Goal: Task Accomplishment & Management: Use online tool/utility

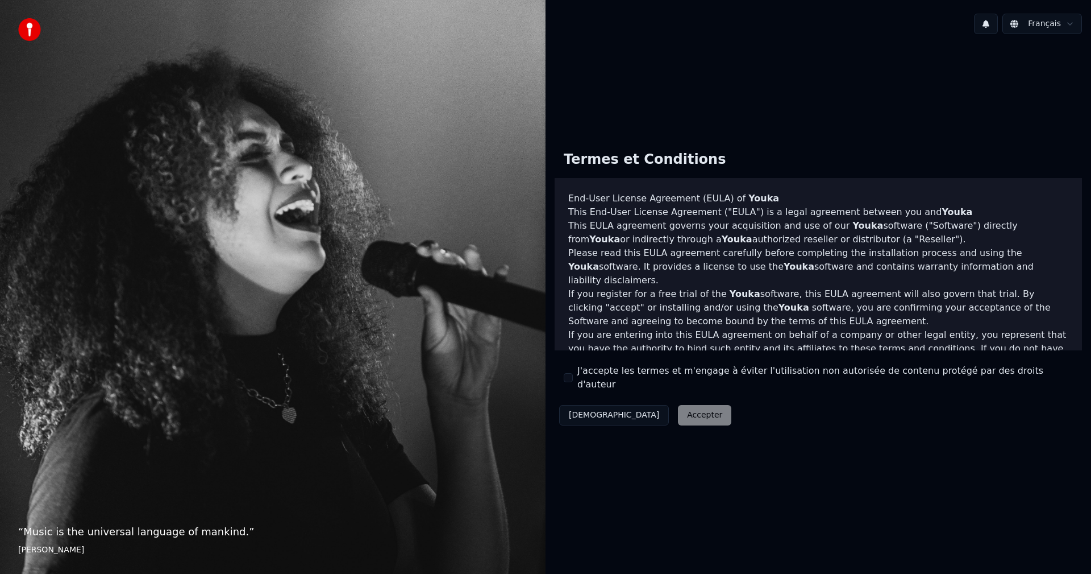
click at [567, 384] on div "J'accepte les termes et m'engage à éviter l'utilisation non autorisée de conten…" at bounding box center [818, 377] width 509 height 27
click at [568, 376] on button "J'accepte les termes et m'engage à éviter l'utilisation non autorisée de conten…" at bounding box center [568, 377] width 9 height 9
click at [678, 412] on button "Accepter" at bounding box center [704, 415] width 53 height 20
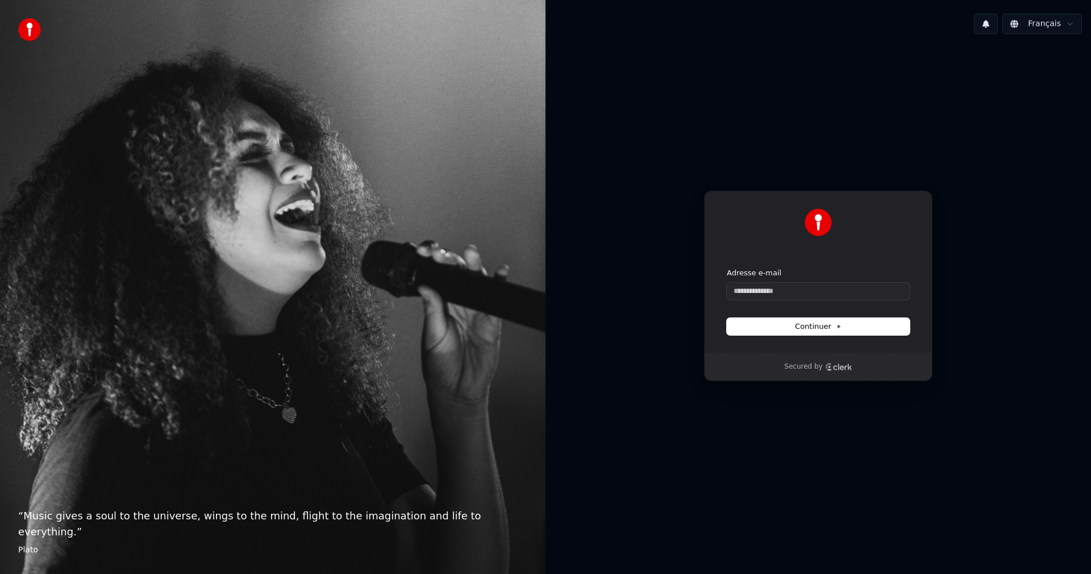
click at [829, 275] on div "Adresse e-mail" at bounding box center [818, 273] width 183 height 10
click at [821, 286] on input "Adresse e-mail" at bounding box center [818, 291] width 183 height 17
type input "*"
click at [788, 296] on input "Adresse e-mail" at bounding box center [818, 291] width 183 height 17
click at [825, 325] on span "Continuer" at bounding box center [818, 326] width 47 height 10
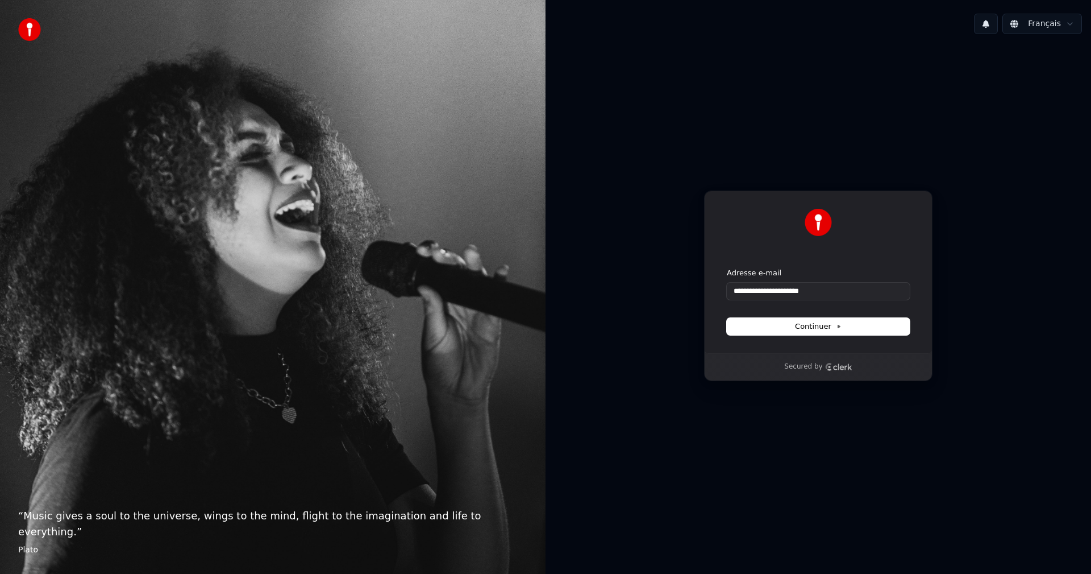
type input "**********"
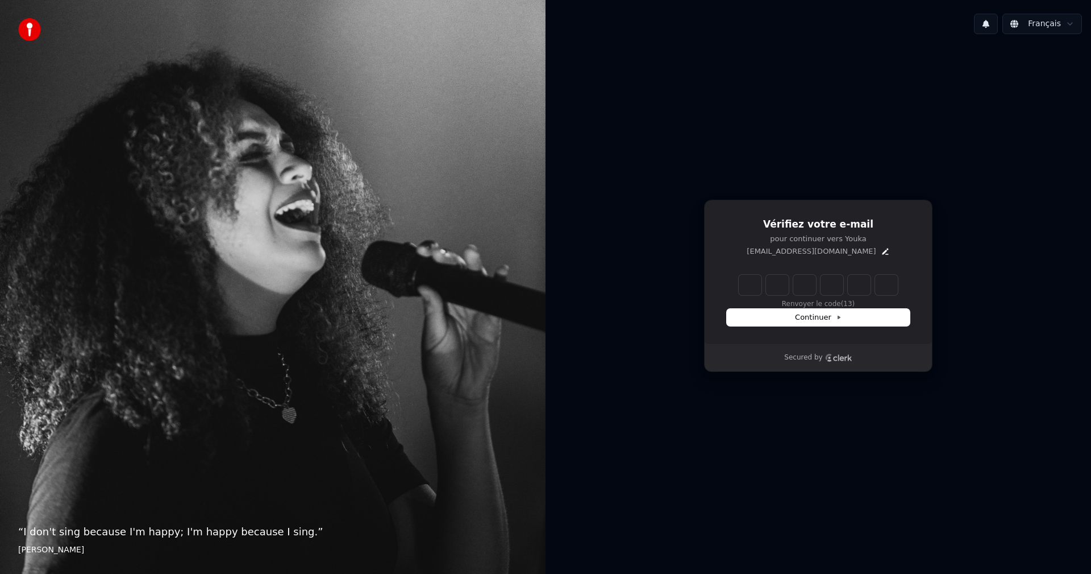
click at [756, 293] on input "Enter verification code" at bounding box center [818, 285] width 159 height 20
paste input "******"
type input "******"
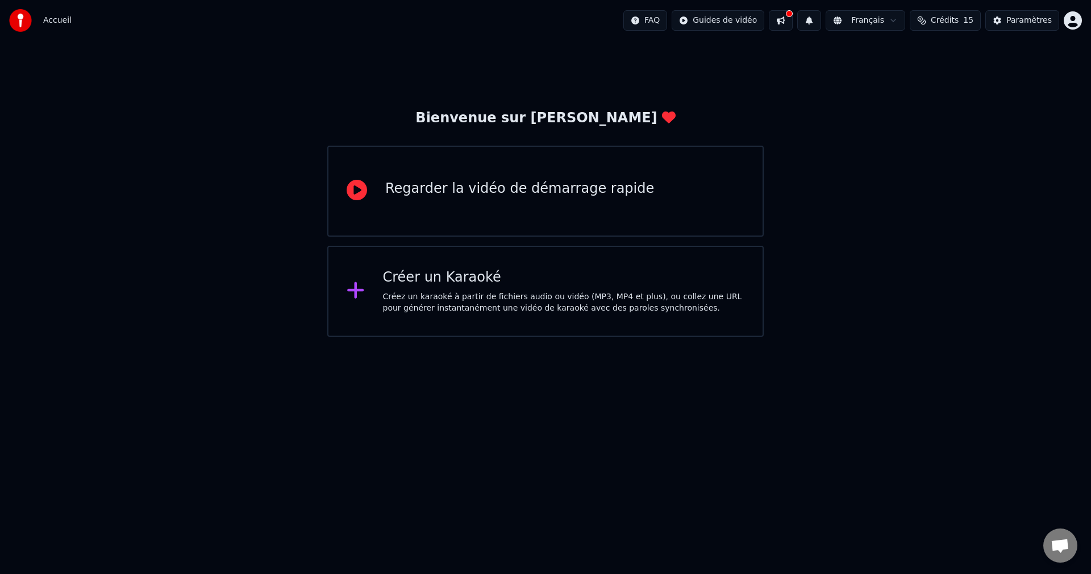
click at [525, 289] on div "Créer un Karaoké Créez un karaoké à partir de fichiers audio ou vidéo (MP3, MP4…" at bounding box center [564, 290] width 362 height 45
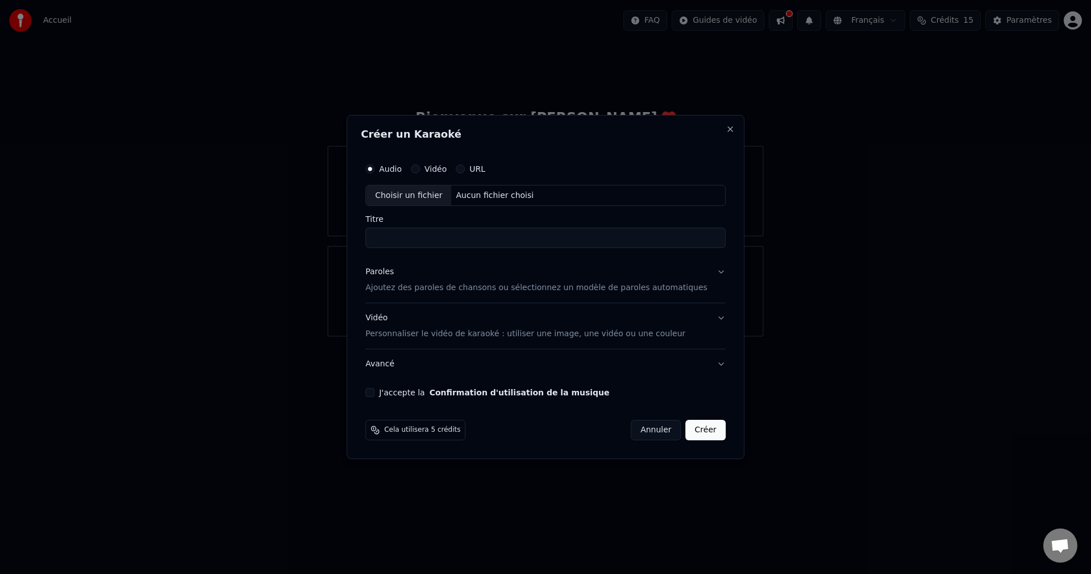
click at [450, 238] on input "Titre" at bounding box center [546, 238] width 360 height 20
type input "**********"
click at [459, 209] on div "**********" at bounding box center [546, 202] width 360 height 91
click at [461, 200] on div "Aucun fichier choisi" at bounding box center [495, 195] width 87 height 11
click at [420, 169] on button "Vidéo" at bounding box center [415, 168] width 9 height 9
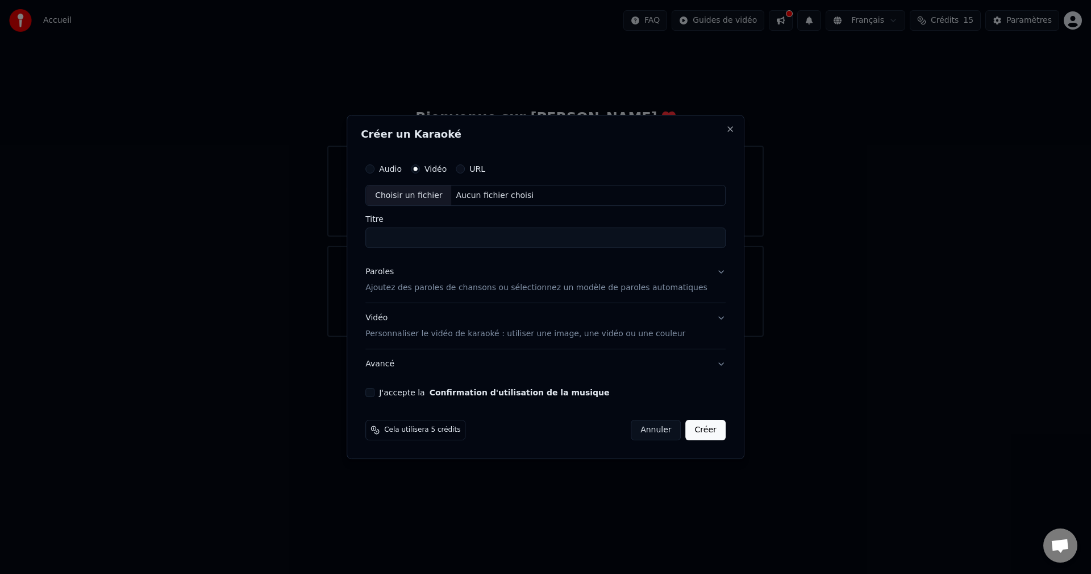
click at [473, 197] on div "Aucun fichier choisi" at bounding box center [495, 195] width 87 height 11
type input "**********"
click at [495, 285] on p "Ajoutez des paroles de chansons ou sélectionnez un modèle de paroles automatiqu…" at bounding box center [537, 288] width 342 height 11
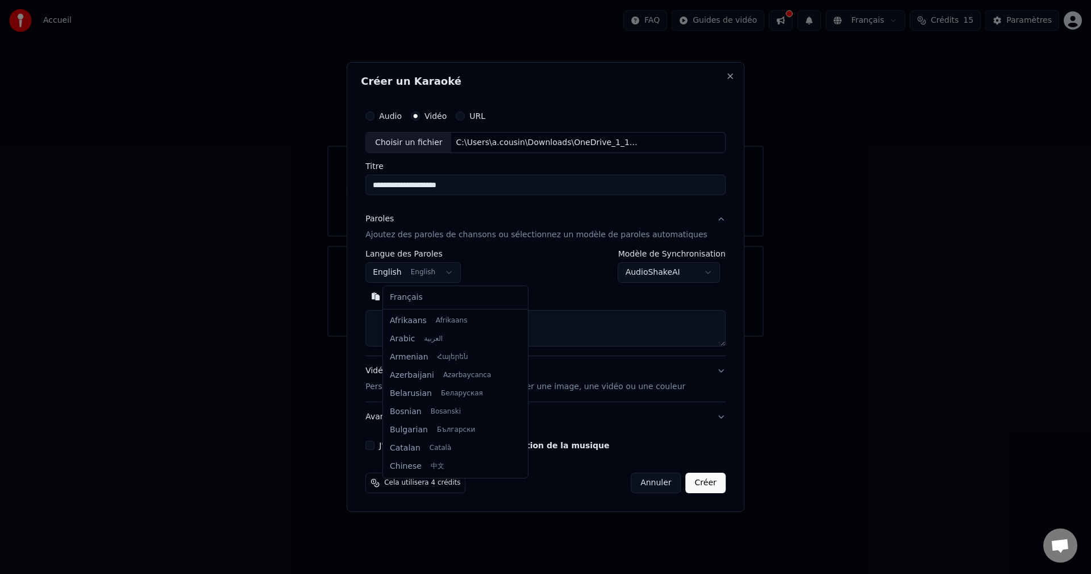
click at [457, 275] on body "**********" at bounding box center [545, 168] width 1091 height 337
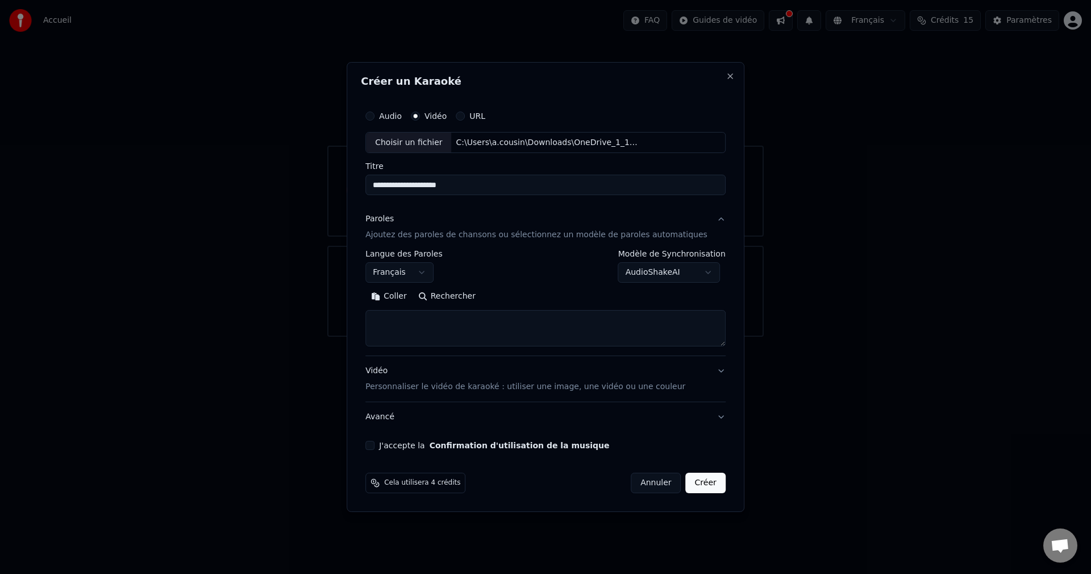
click at [698, 490] on button "Créer" at bounding box center [706, 482] width 40 height 20
select select "**"
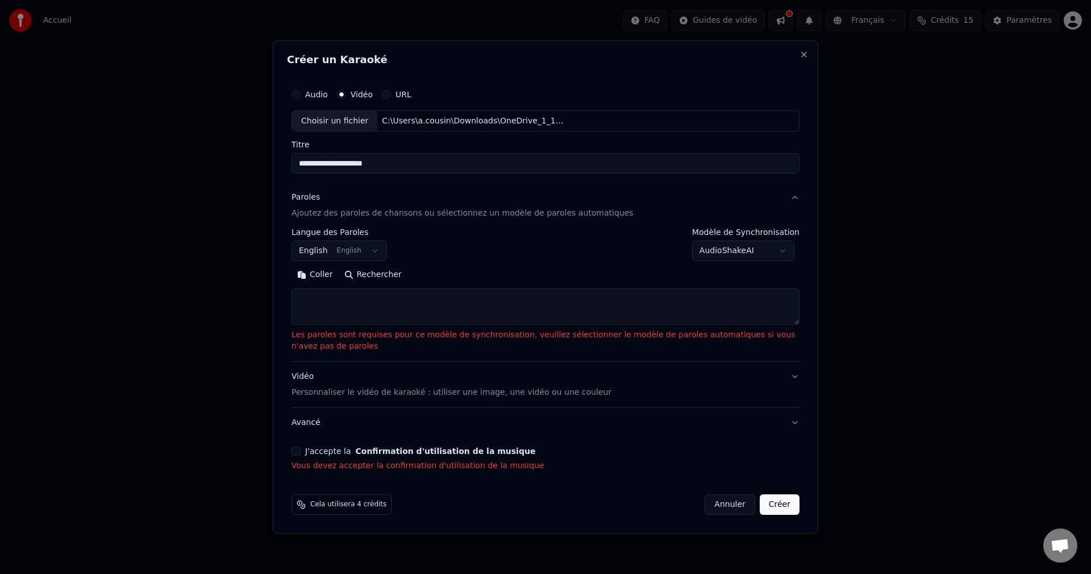
click at [796, 194] on button "Paroles Ajoutez des paroles de chansons ou sélectionnez un modèle de paroles au…" at bounding box center [546, 205] width 508 height 45
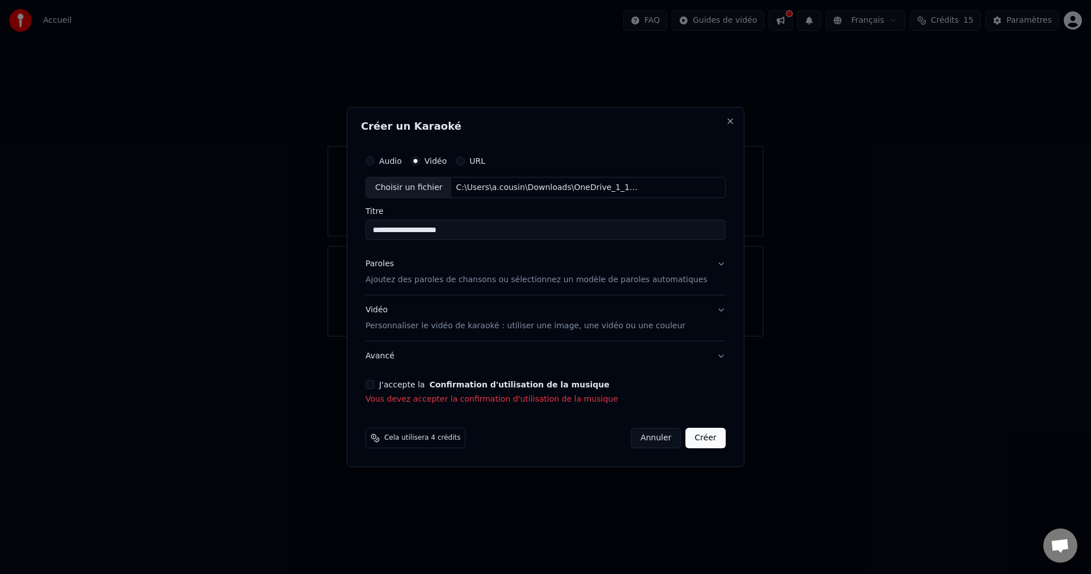
click at [698, 428] on button "Créer" at bounding box center [706, 437] width 40 height 20
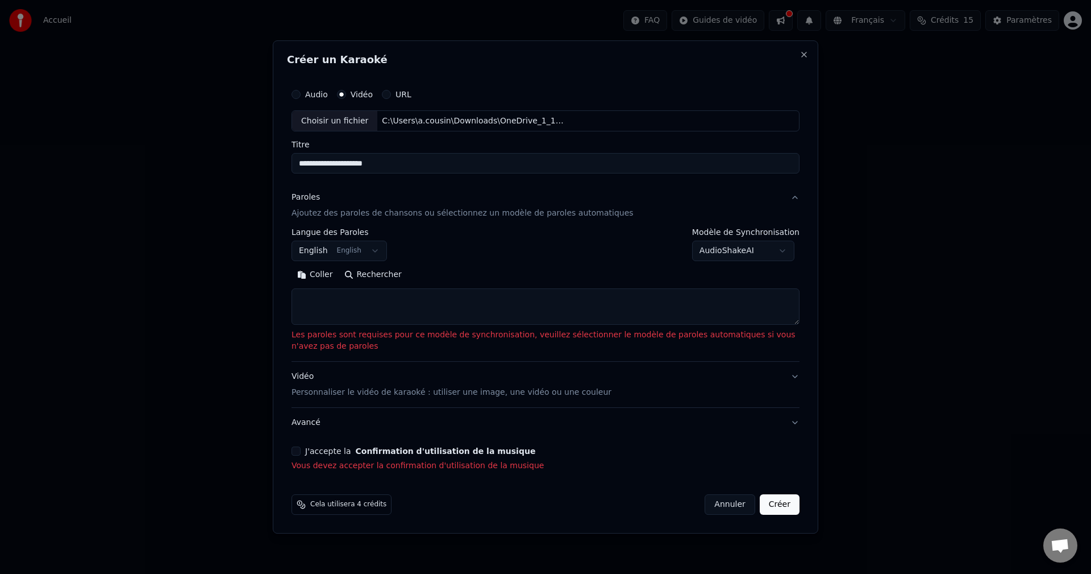
drag, startPoint x: 458, startPoint y: 383, endPoint x: 450, endPoint y: 383, distance: 8.0
click at [450, 383] on div "Vidéo Personnaliser le vidéo de karaoké : utiliser une image, une vidéo ou une …" at bounding box center [452, 384] width 320 height 27
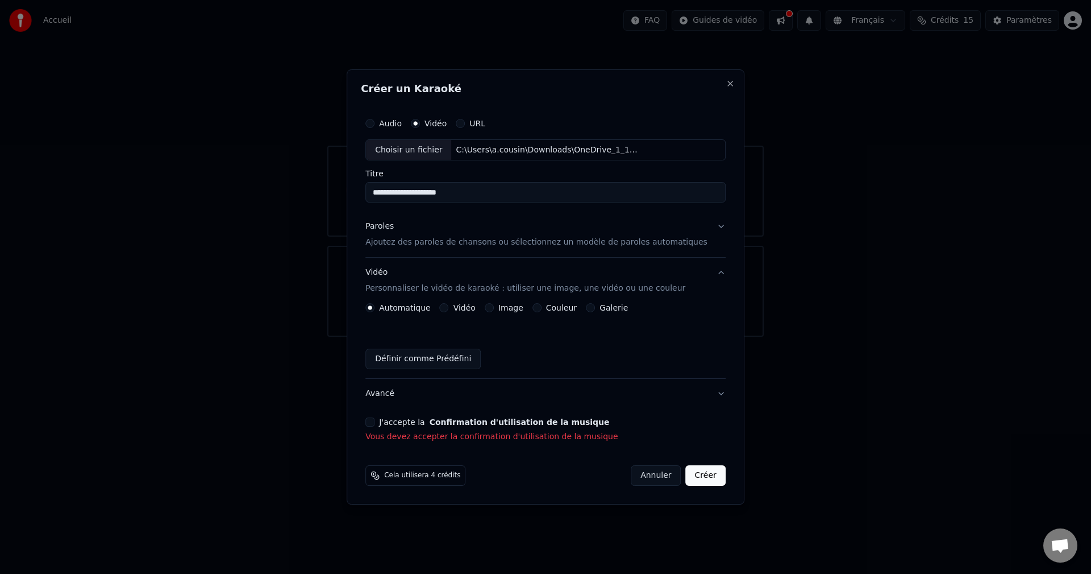
click at [455, 242] on p "Ajoutez des paroles de chansons ou sélectionnez un modèle de paroles automatiqu…" at bounding box center [537, 242] width 342 height 11
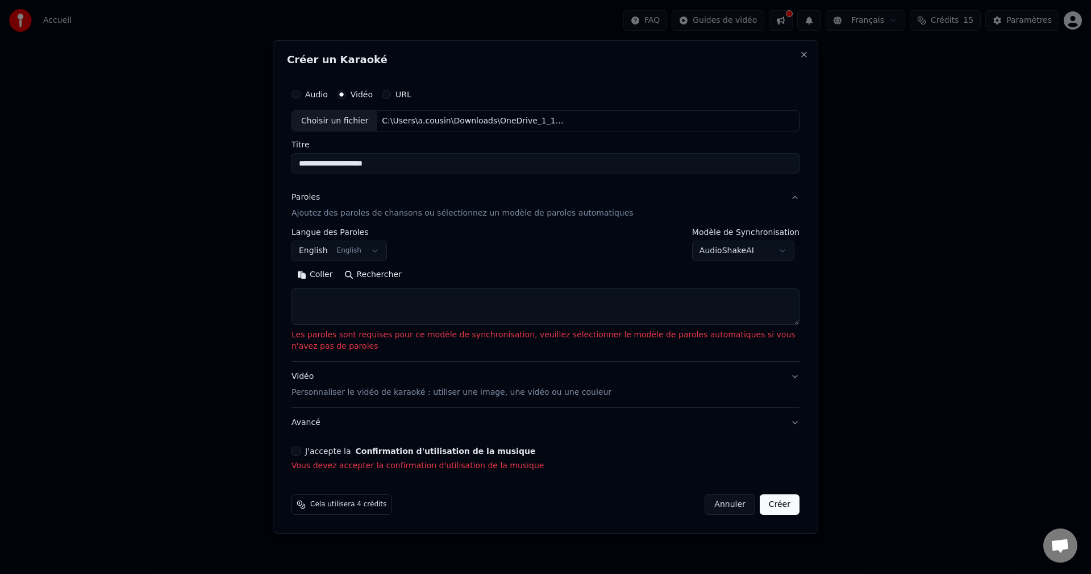
click at [401, 314] on textarea at bounding box center [546, 307] width 508 height 36
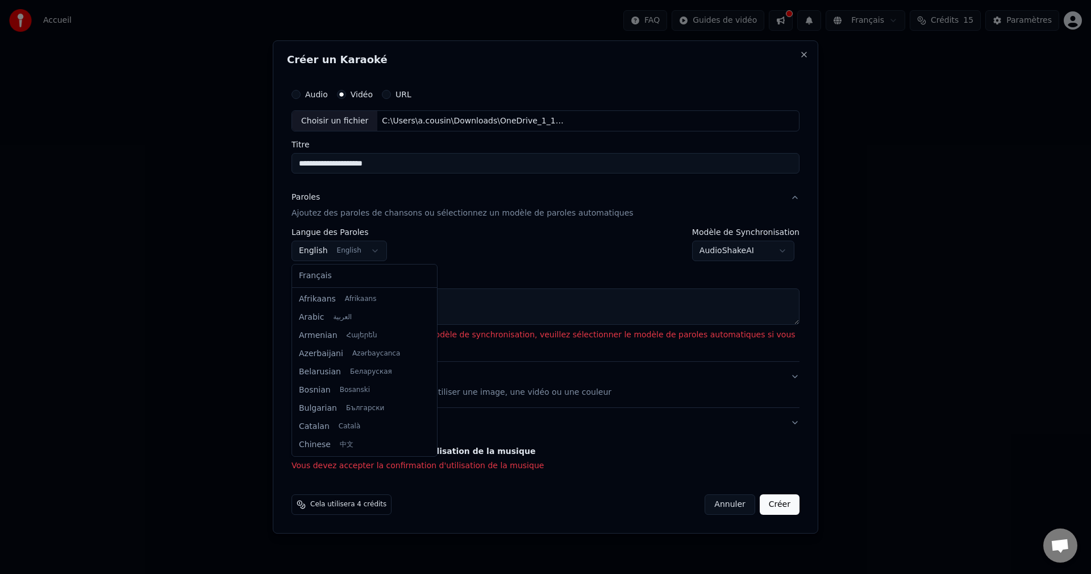
click at [369, 259] on body "**********" at bounding box center [545, 168] width 1091 height 337
select select "**"
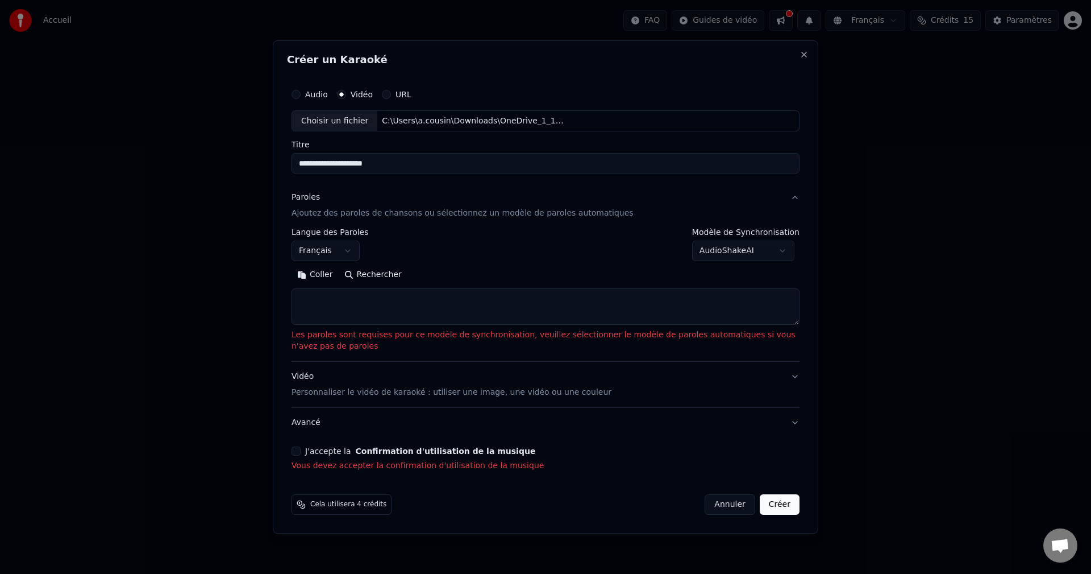
click at [324, 289] on textarea at bounding box center [546, 307] width 508 height 36
paste textarea "**********"
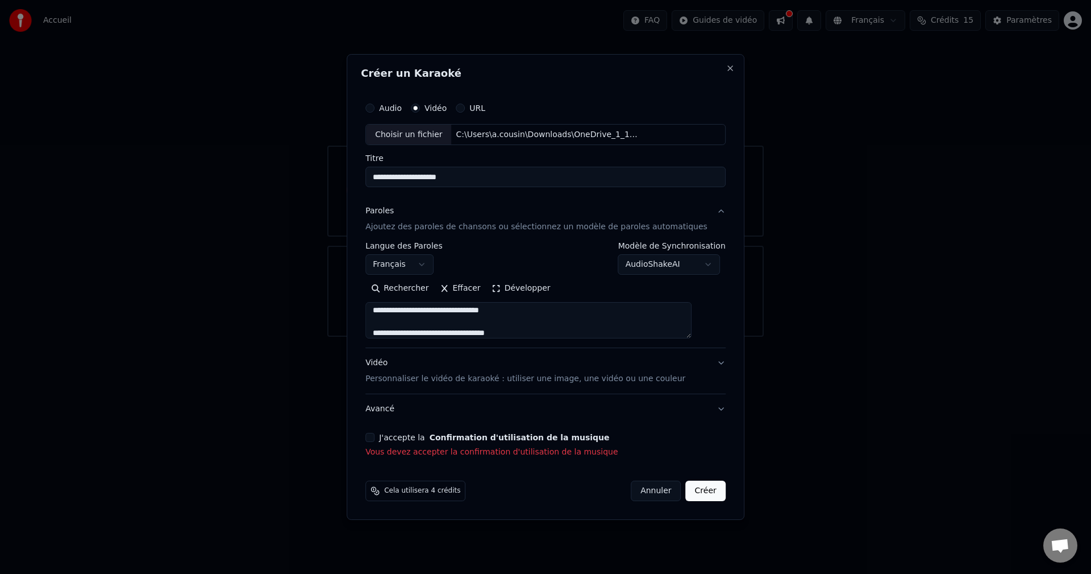
scroll to position [0, 0]
type textarea "**********"
click at [634, 262] on body "**********" at bounding box center [545, 168] width 1091 height 337
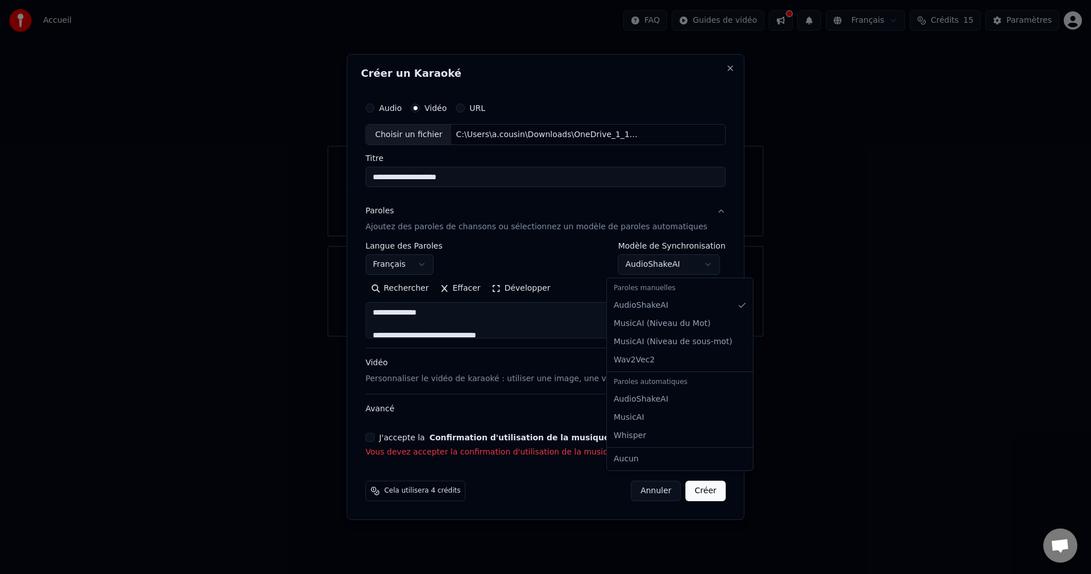
click at [835, 382] on div at bounding box center [545, 287] width 1091 height 574
click at [583, 378] on p "Personnaliser le vidéo de karaoké : utiliser une image, une vidéo ou une couleur" at bounding box center [526, 378] width 320 height 11
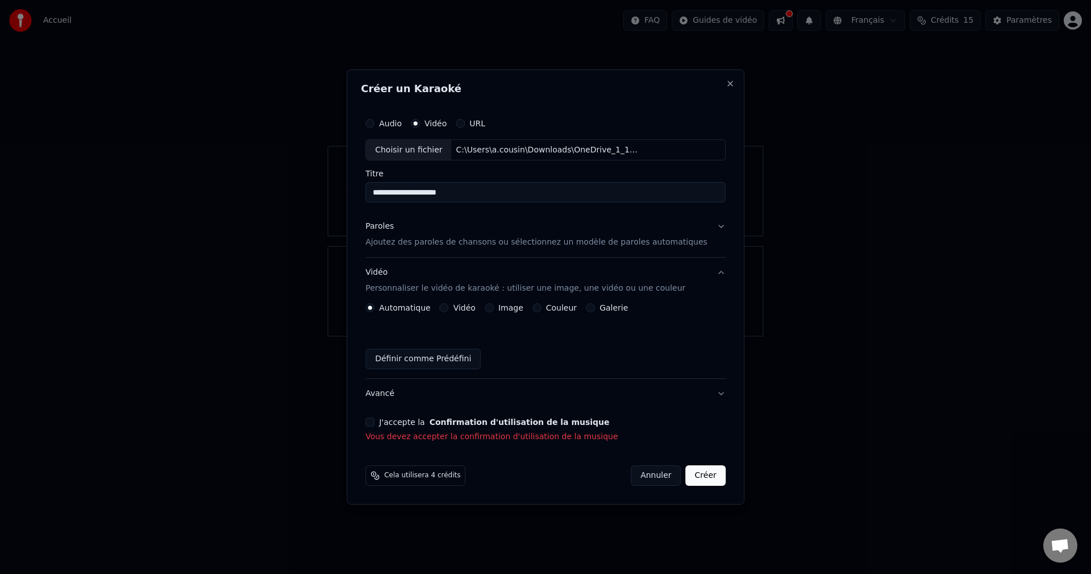
click at [426, 427] on div "J'accepte la Confirmation d'utilisation de la musique Vous devez accepter la co…" at bounding box center [546, 429] width 360 height 25
click at [375, 421] on button "J'accepte la Confirmation d'utilisation de la musique" at bounding box center [370, 421] width 9 height 9
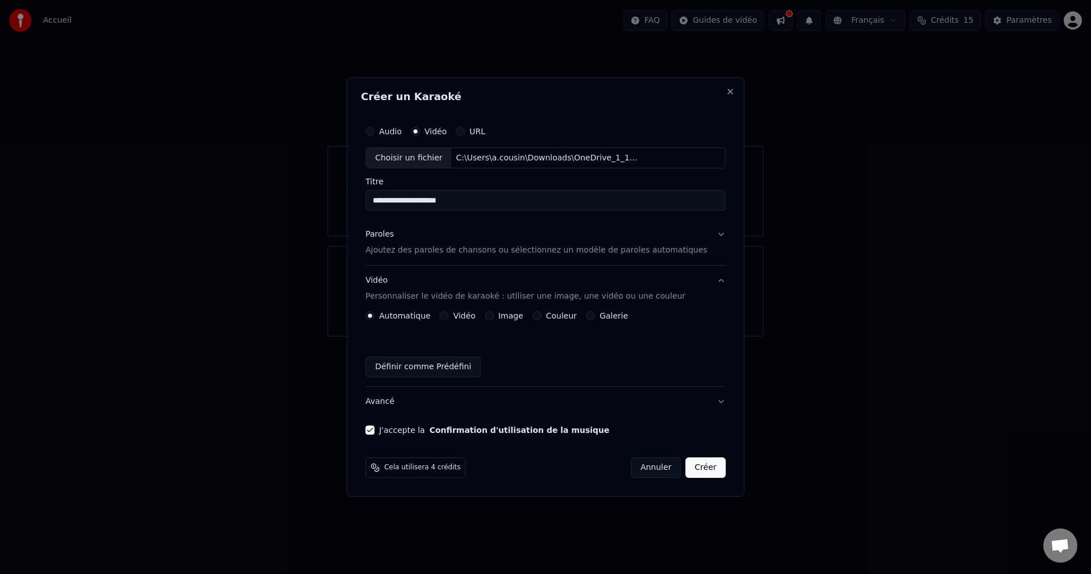
click at [439, 364] on button "Définir comme Prédéfini" at bounding box center [423, 366] width 115 height 20
click at [471, 316] on label "Vidéo" at bounding box center [465, 316] width 22 height 8
click at [449, 316] on button "Vidéo" at bounding box center [444, 315] width 9 height 9
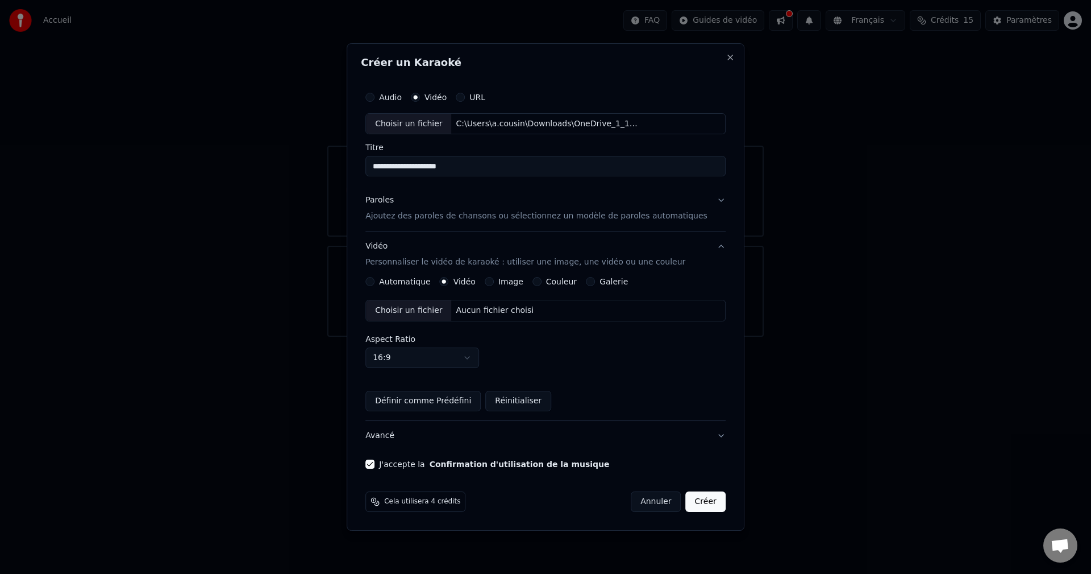
click at [509, 279] on div "Image" at bounding box center [504, 281] width 39 height 9
click at [505, 280] on div "Image" at bounding box center [504, 281] width 39 height 9
click at [494, 280] on button "Image" at bounding box center [489, 281] width 9 height 9
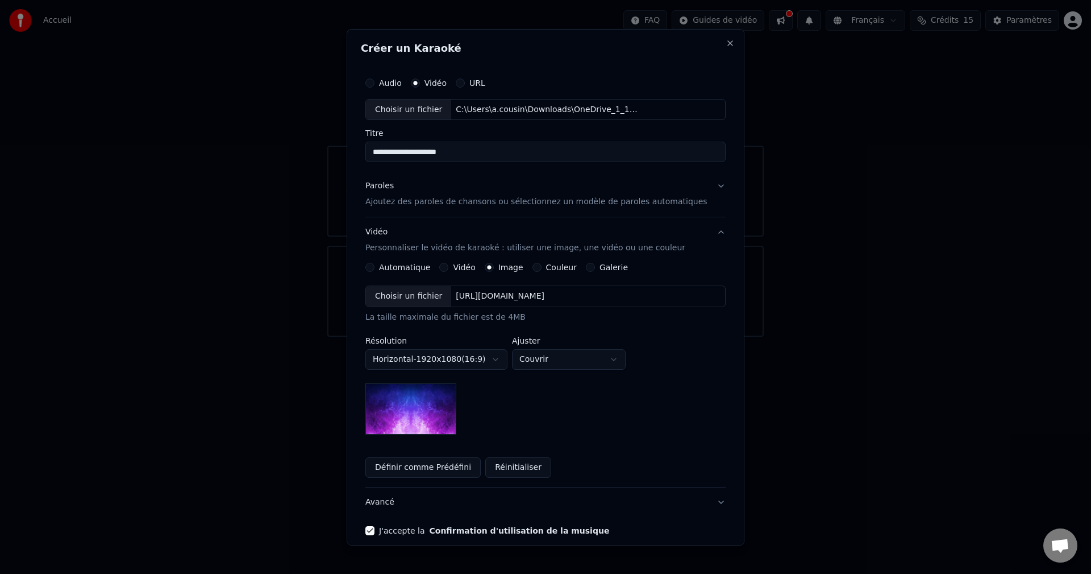
click at [398, 268] on label "Automatique" at bounding box center [404, 267] width 51 height 8
click at [375, 268] on button "Automatique" at bounding box center [370, 267] width 9 height 9
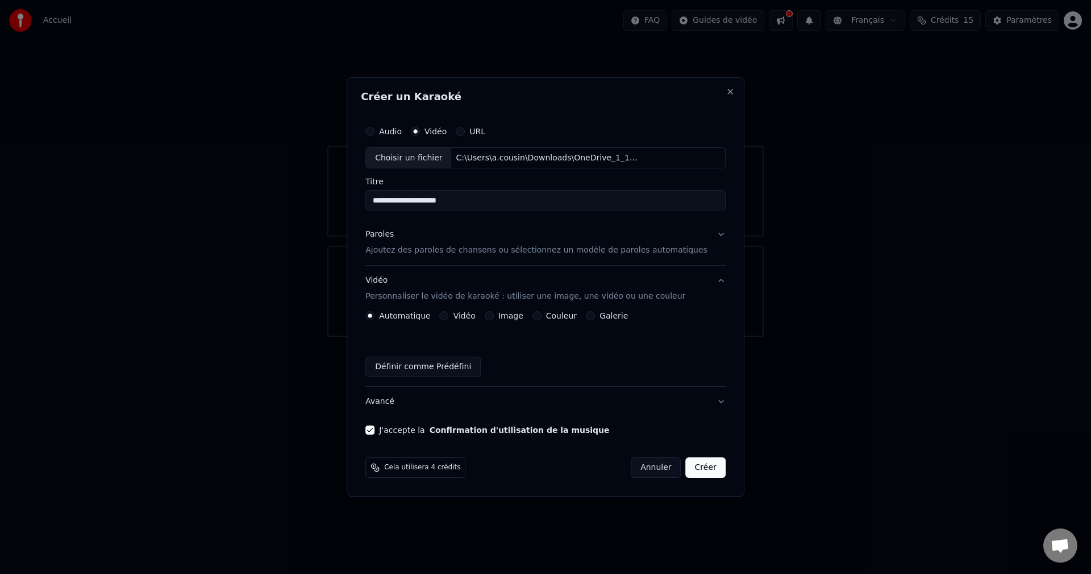
click at [694, 459] on button "Créer" at bounding box center [706, 467] width 40 height 20
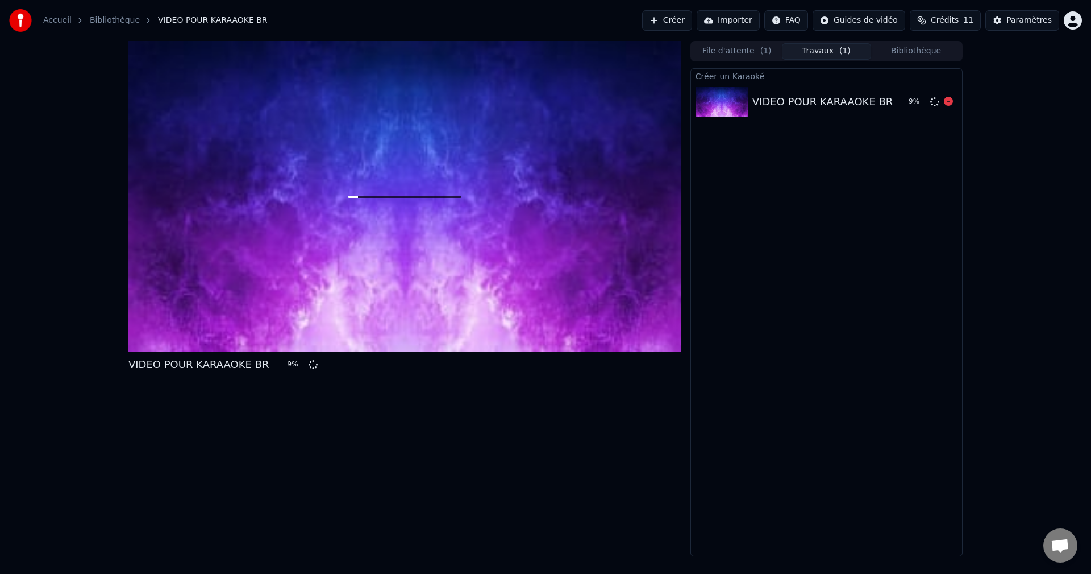
click at [770, 92] on div "VIDEO POUR KARAAOKE BR 9 %" at bounding box center [826, 101] width 271 height 39
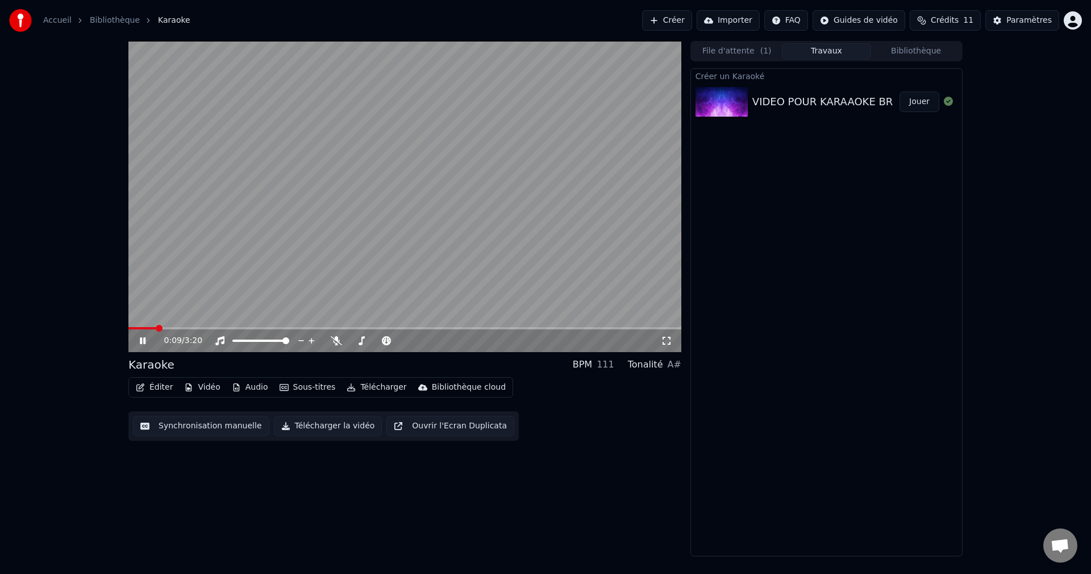
click at [135, 343] on div "0:09 / 3:20" at bounding box center [405, 340] width 544 height 11
click at [135, 343] on div "0:11 / 3:20" at bounding box center [405, 340] width 544 height 11
click at [137, 343] on div "0:13 / 3:20" at bounding box center [405, 340] width 544 height 11
click at [145, 341] on icon at bounding box center [143, 340] width 6 height 7
click at [167, 325] on video at bounding box center [404, 196] width 553 height 311
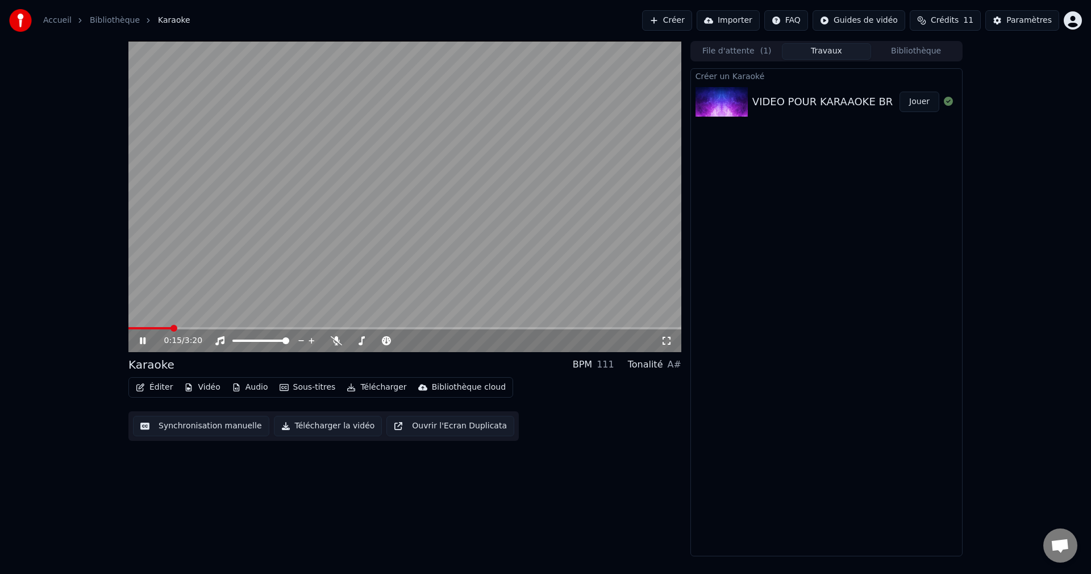
click at [165, 325] on video at bounding box center [404, 196] width 553 height 311
click at [141, 337] on icon at bounding box center [142, 341] width 7 height 8
click at [141, 337] on icon at bounding box center [151, 340] width 27 height 9
drag, startPoint x: 882, startPoint y: 80, endPoint x: 876, endPoint y: 84, distance: 6.9
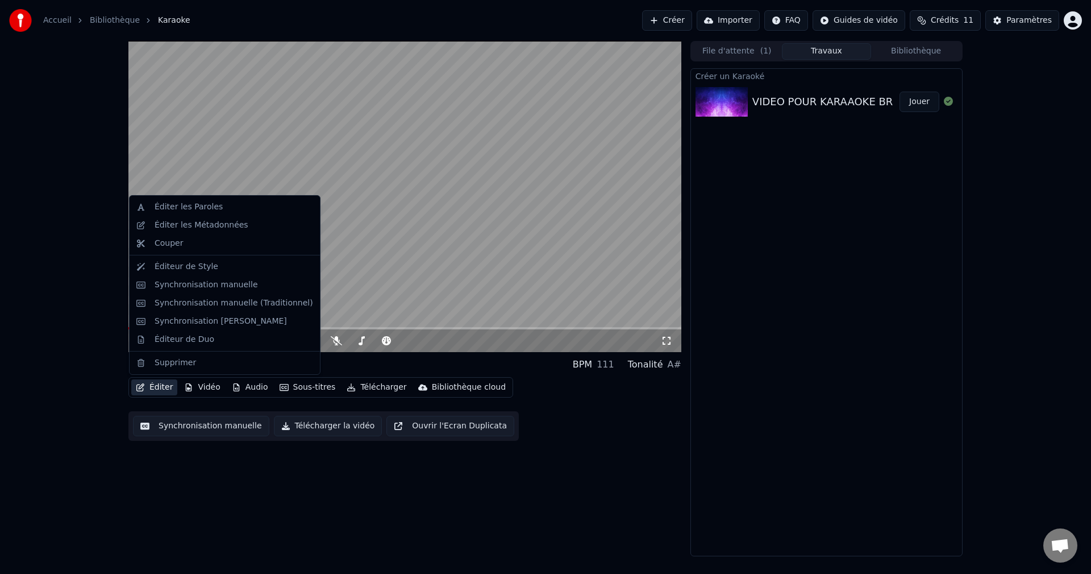
click at [136, 381] on button "Éditer" at bounding box center [154, 387] width 46 height 16
click at [193, 214] on div "Éditer les Paroles" at bounding box center [225, 207] width 186 height 18
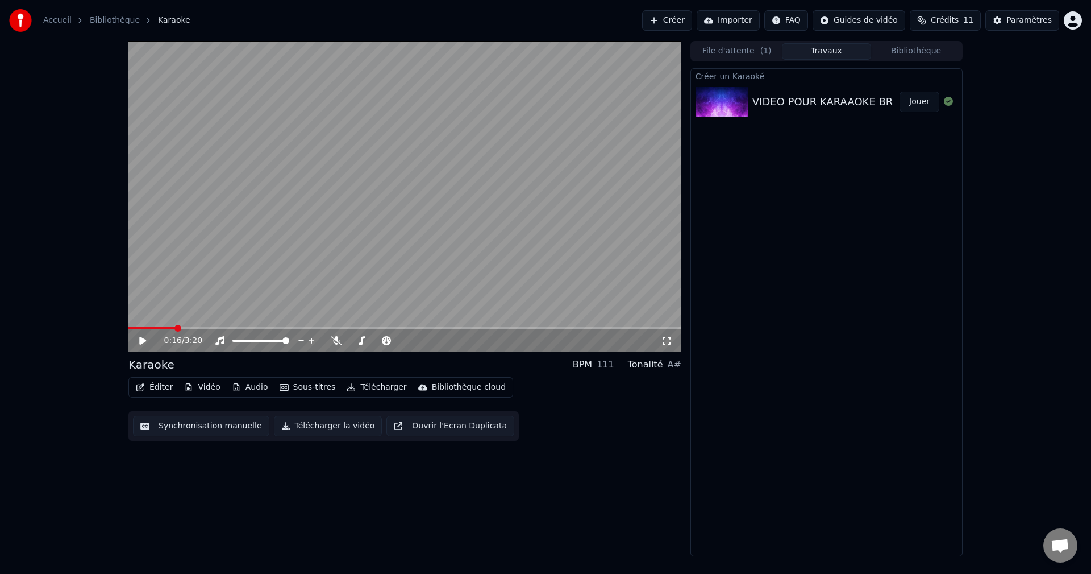
click at [234, 432] on button "Synchronisation manuelle" at bounding box center [201, 426] width 136 height 20
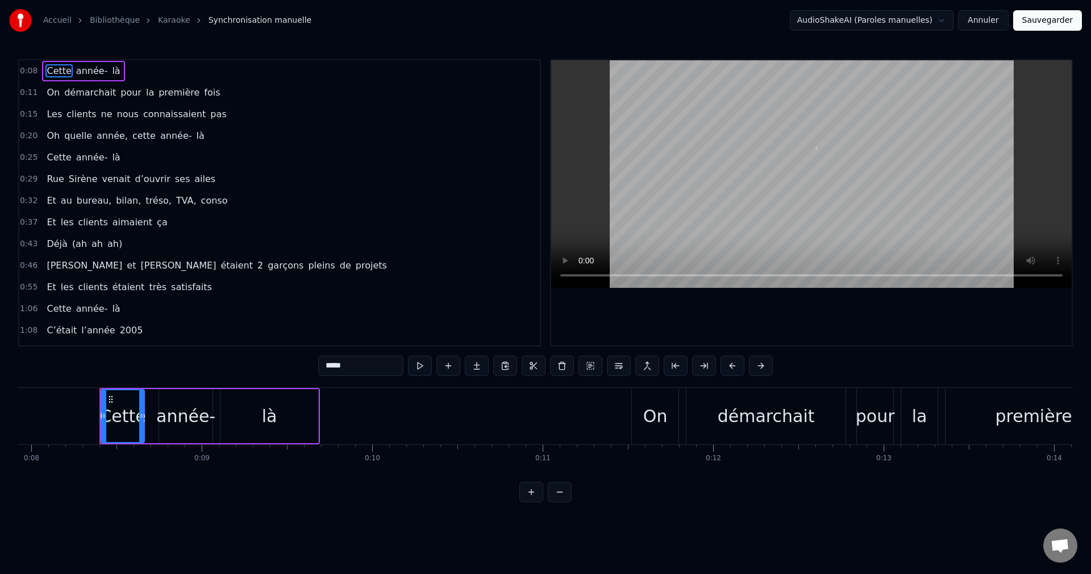
scroll to position [0, 1376]
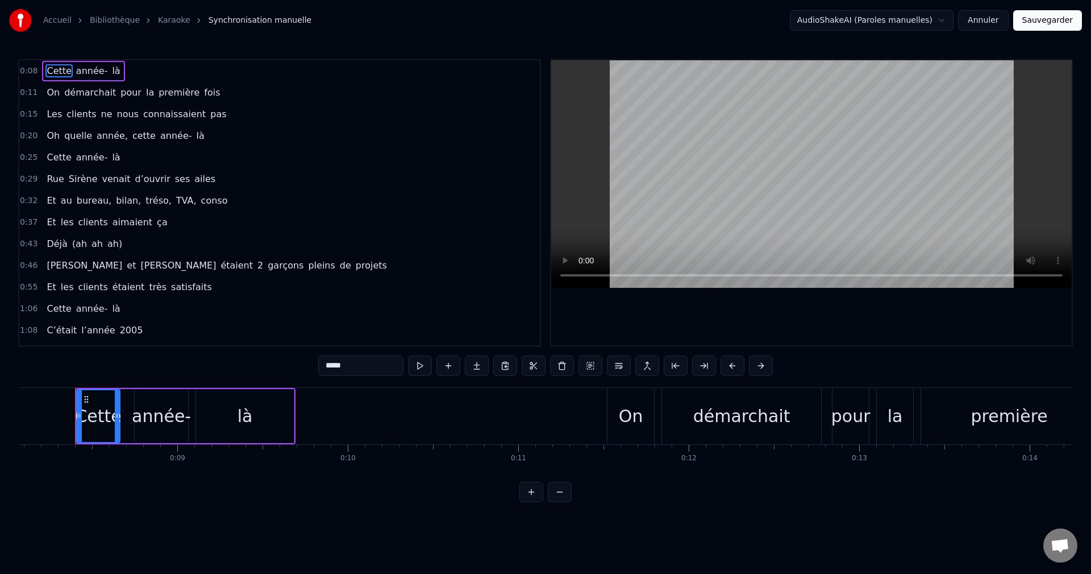
click at [460, 111] on div "0:15 Les clients ne nous connaissaient pas" at bounding box center [279, 114] width 521 height 22
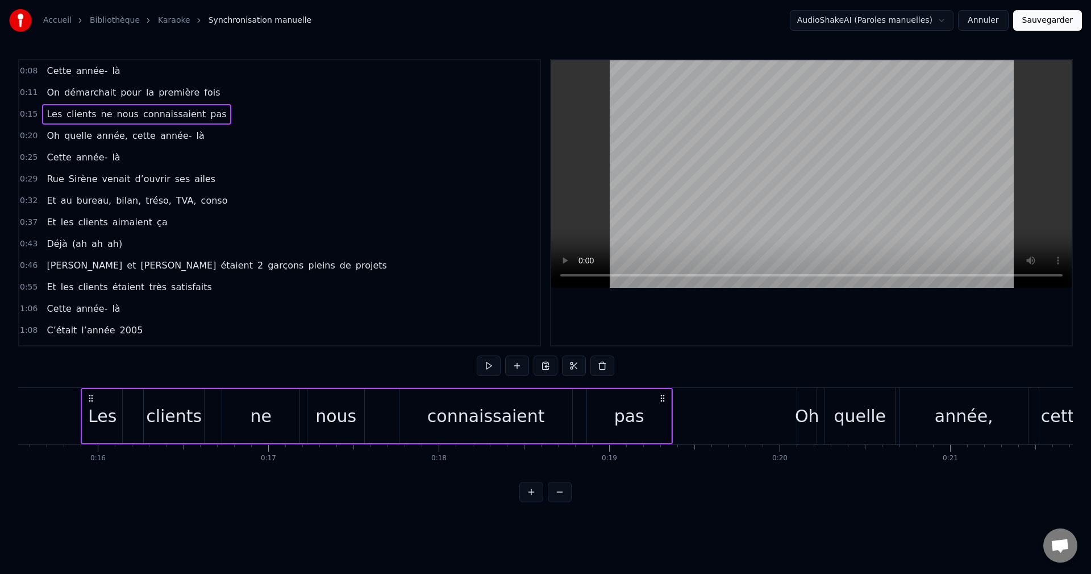
scroll to position [0, 2655]
click at [983, 9] on div "Accueil Bibliothèque Karaoke Synchronisation manuelle AudioShakeAI (Paroles man…" at bounding box center [545, 20] width 1091 height 41
click at [982, 23] on button "Annuler" at bounding box center [983, 20] width 50 height 20
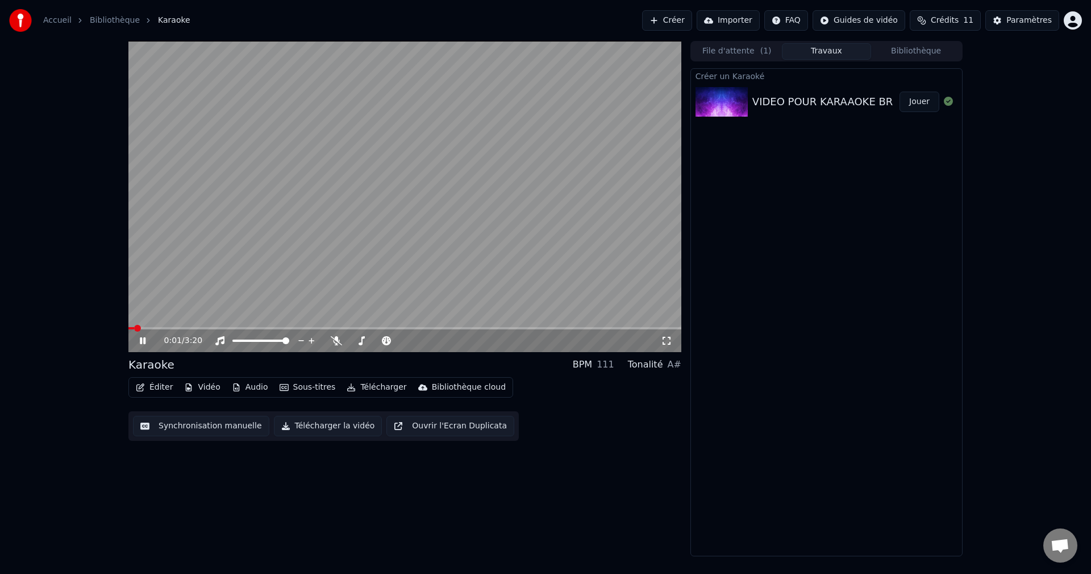
click at [150, 387] on button "Éditer" at bounding box center [154, 387] width 46 height 16
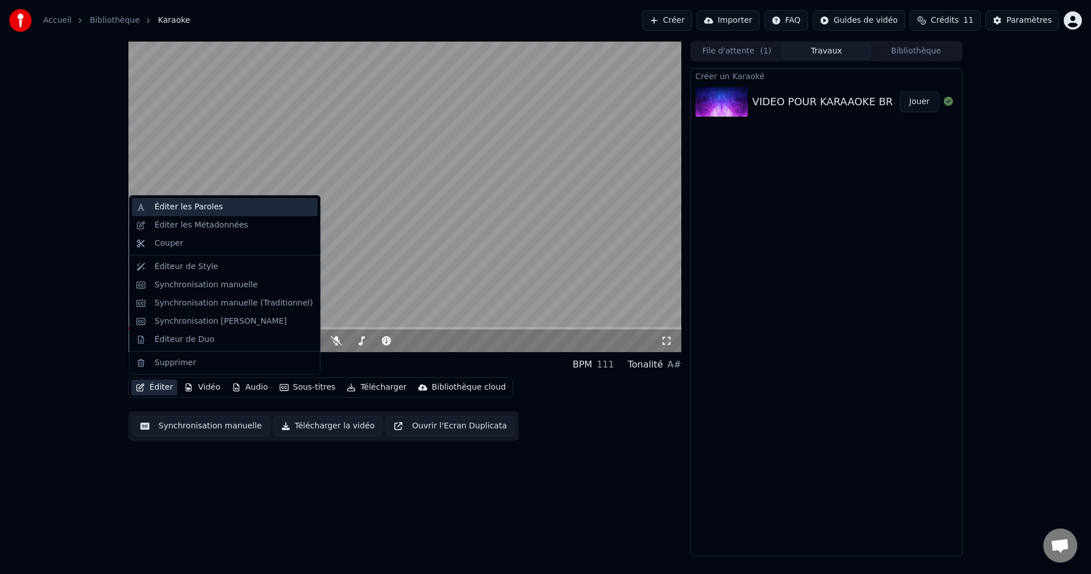
click at [186, 212] on div "Éditer les Paroles" at bounding box center [189, 206] width 68 height 11
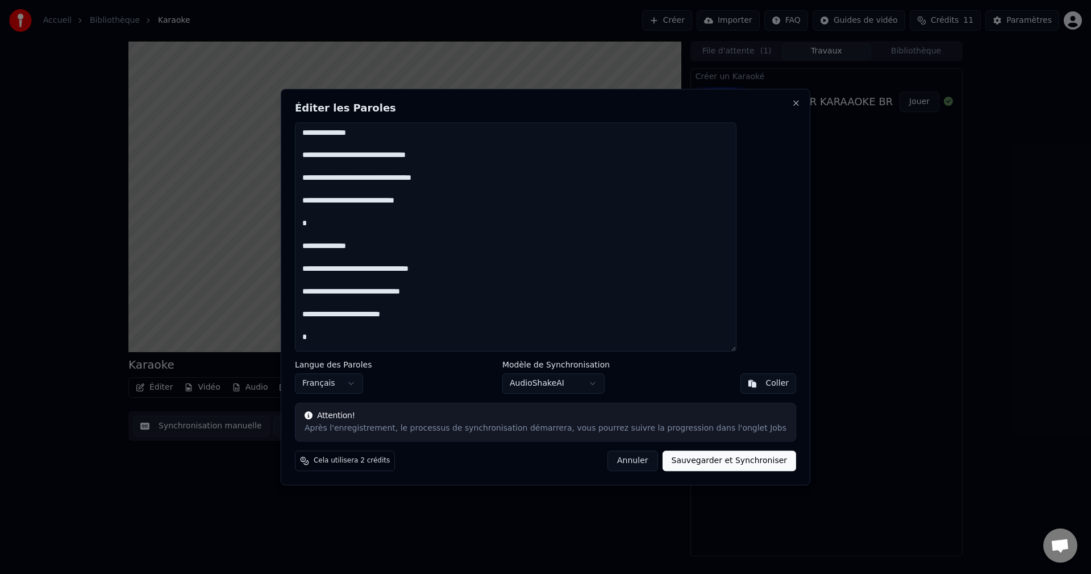
click at [476, 136] on textarea "**********" at bounding box center [516, 237] width 442 height 230
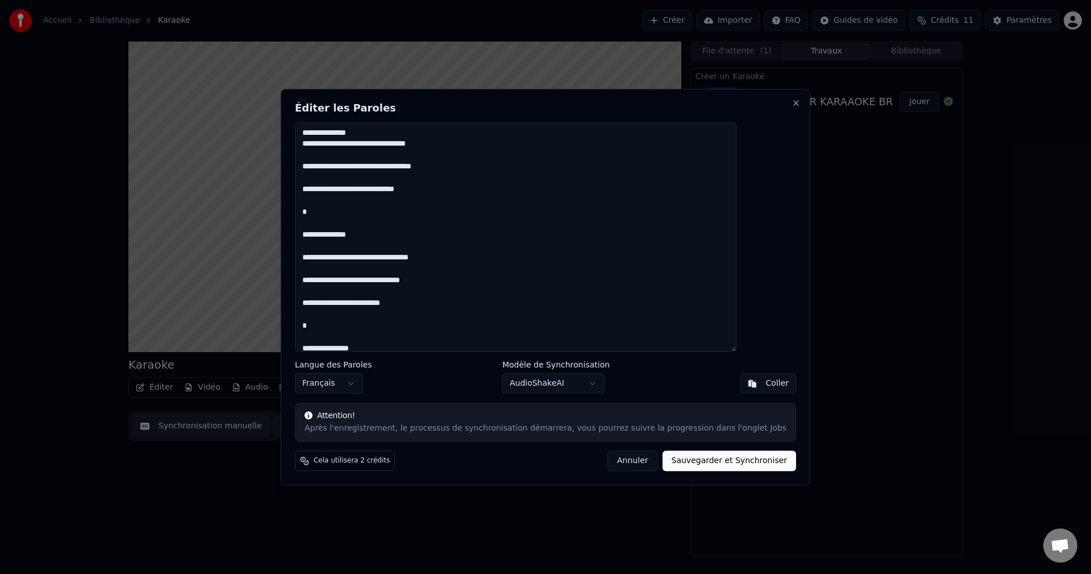
click at [476, 136] on textarea "**********" at bounding box center [516, 237] width 442 height 230
click at [476, 138] on textarea "**********" at bounding box center [516, 237] width 442 height 230
click at [535, 394] on div "**********" at bounding box center [546, 287] width 530 height 396
click at [535, 389] on body "Accueil Bibliothèque Karaoke Créer Importer FAQ Guides de vidéo Crédits 11 Para…" at bounding box center [545, 287] width 1091 height 574
click at [687, 458] on button "Sauvegarder et Synchroniser" at bounding box center [730, 460] width 134 height 20
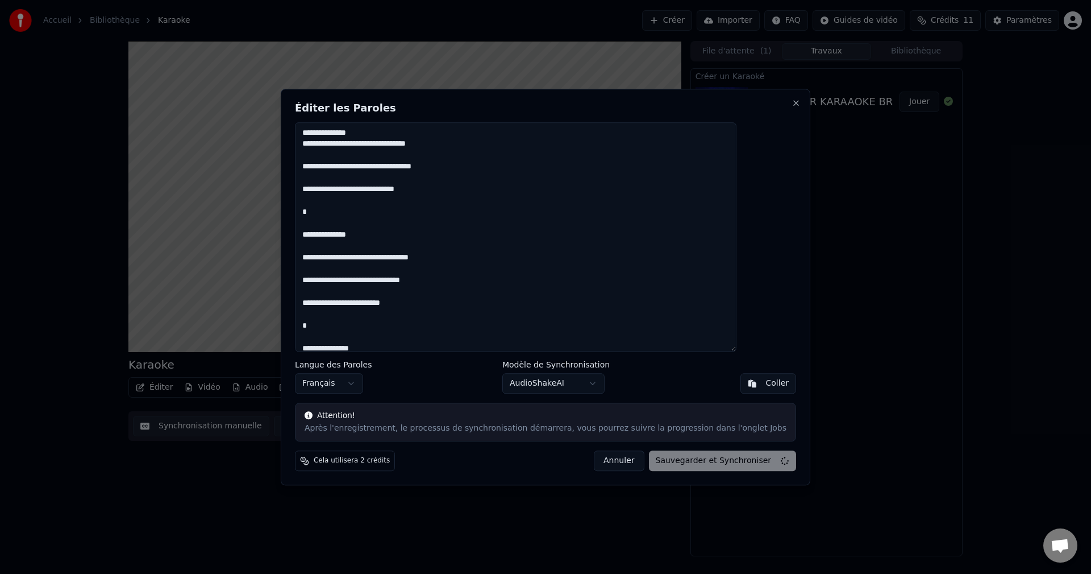
type textarea "**********"
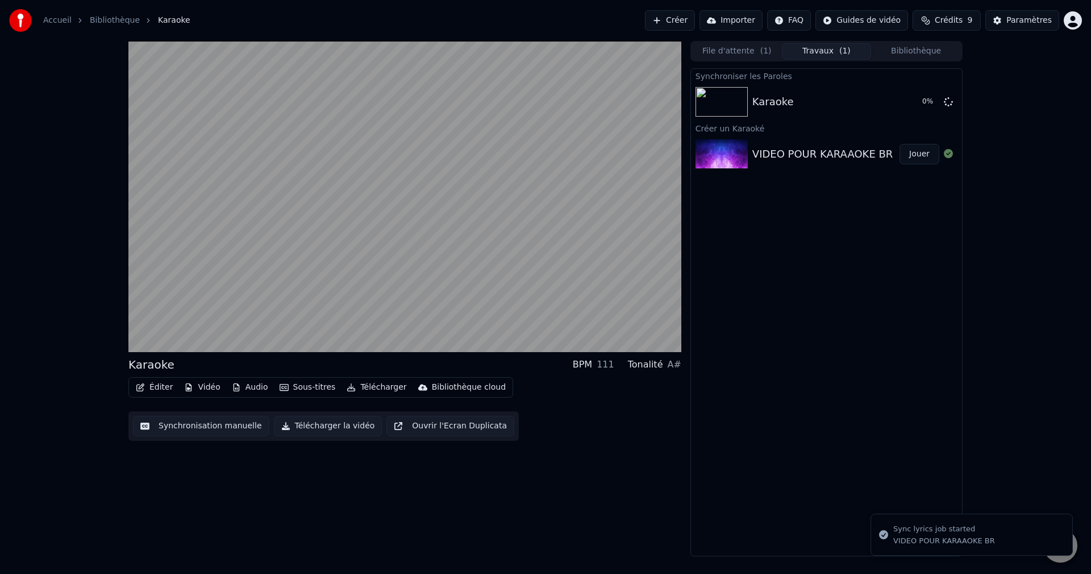
click at [765, 156] on div "VIDEO POUR KARAAOKE BR" at bounding box center [823, 154] width 140 height 16
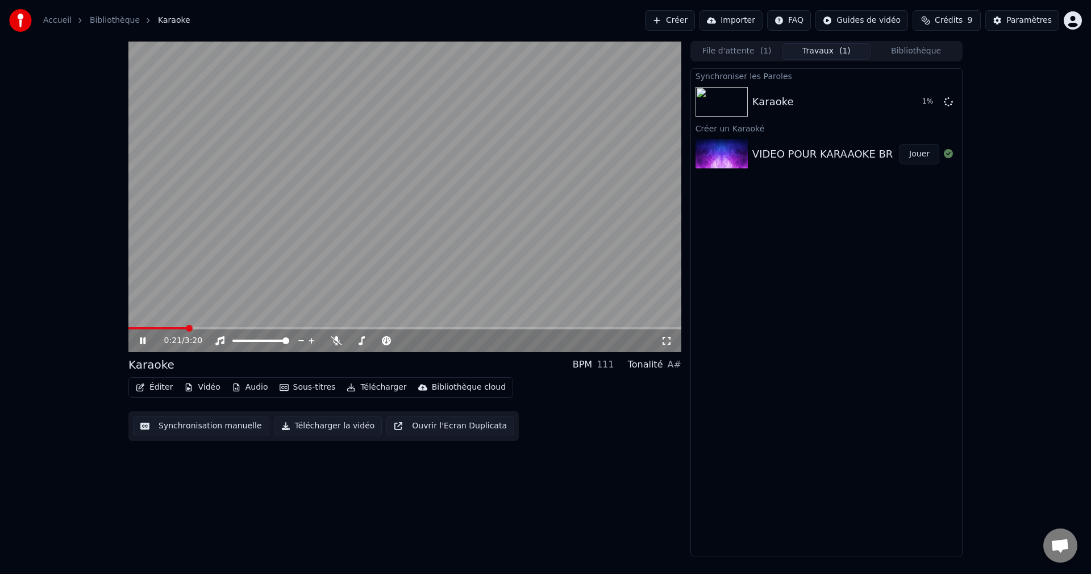
click at [148, 337] on icon at bounding box center [151, 340] width 27 height 9
click at [804, 101] on div "Karaoke" at bounding box center [826, 102] width 147 height 16
click at [207, 322] on video at bounding box center [404, 196] width 553 height 311
click at [128, 328] on span at bounding box center [140, 328] width 25 height 2
click at [144, 344] on icon at bounding box center [151, 340] width 27 height 9
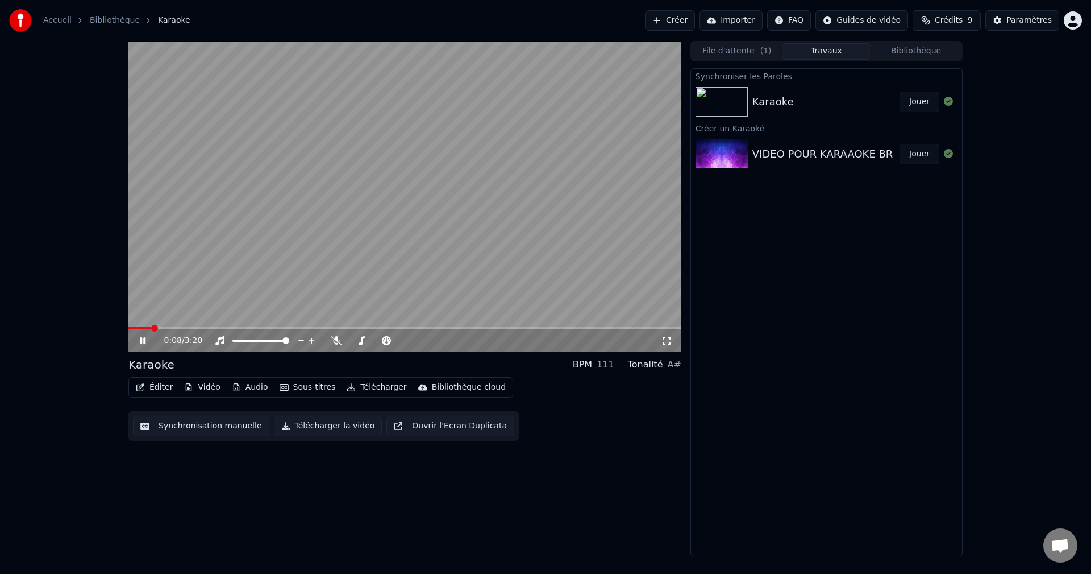
click at [144, 344] on icon at bounding box center [151, 340] width 27 height 9
click at [592, 360] on div "BPM" at bounding box center [582, 365] width 19 height 14
click at [613, 372] on div "Karaoke BPM 111 Tonalité A#" at bounding box center [404, 364] width 553 height 16
click at [158, 378] on div "Éditer Vidéo Audio Sous-titres Télécharger Bibliothèque cloud" at bounding box center [320, 387] width 385 height 20
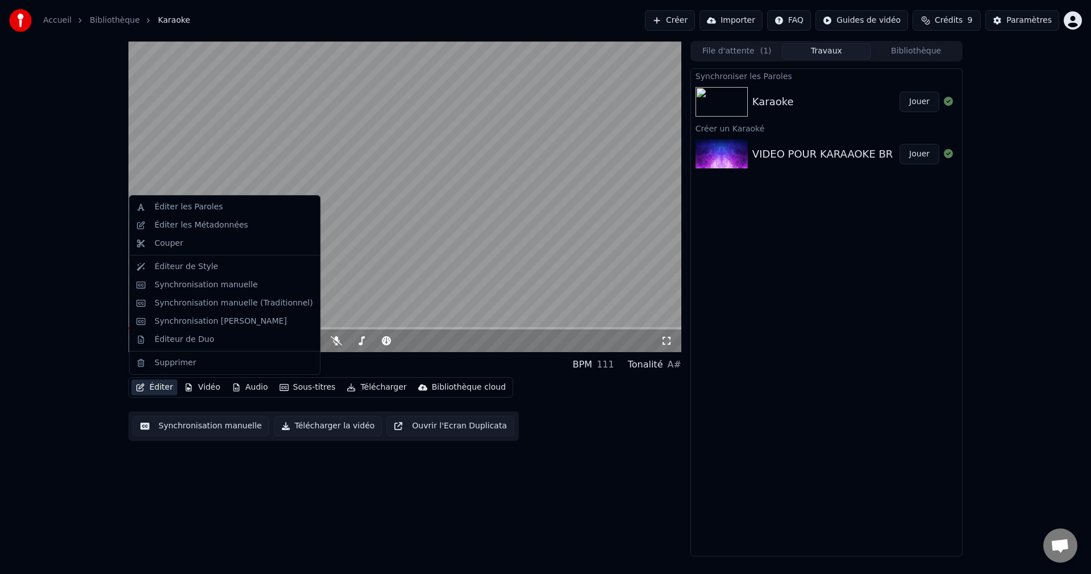
click at [156, 381] on button "Éditer" at bounding box center [154, 387] width 46 height 16
click at [192, 268] on div "Éditeur de Style" at bounding box center [187, 266] width 64 height 11
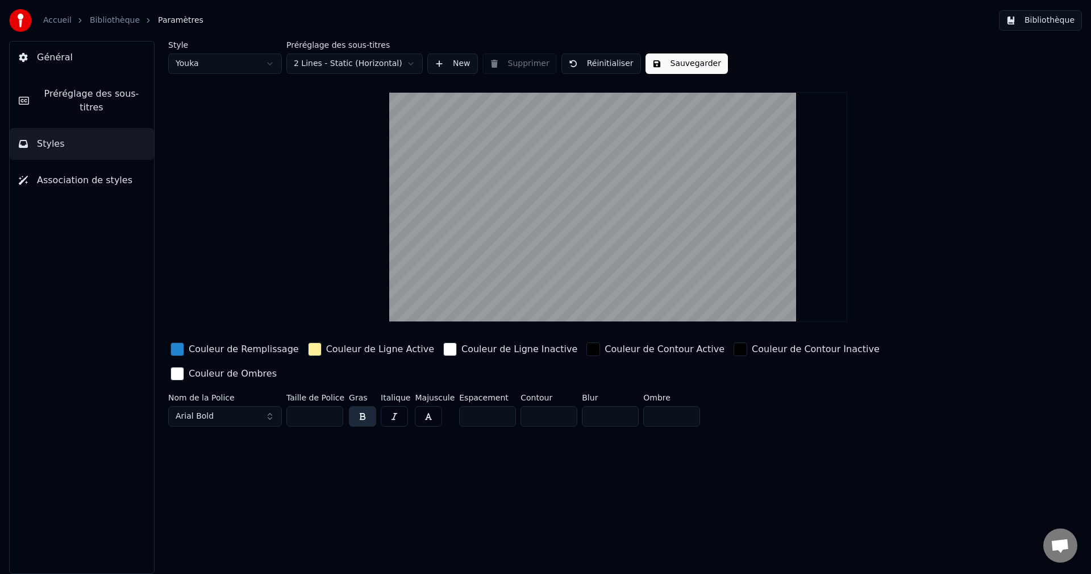
click at [36, 49] on button "Général" at bounding box center [82, 57] width 144 height 32
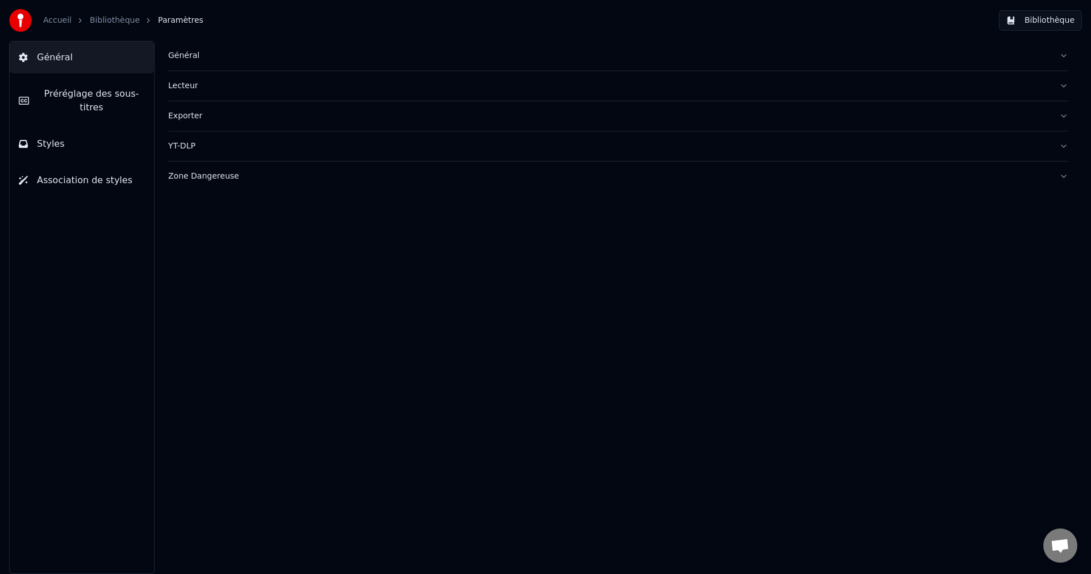
click at [104, 20] on link "Bibliothèque" at bounding box center [115, 20] width 50 height 11
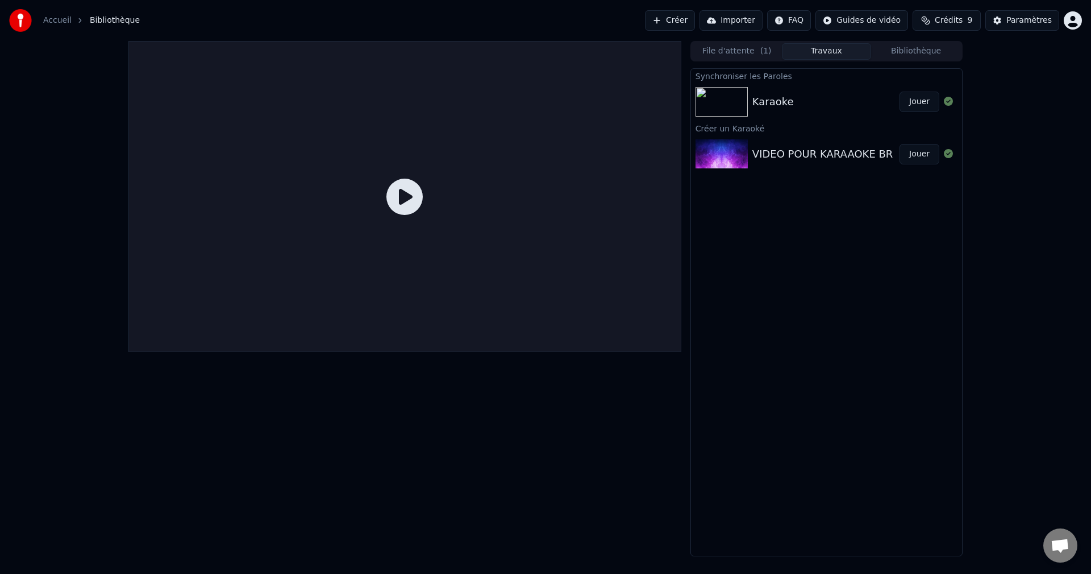
click at [796, 123] on div "Créer un Karaoké" at bounding box center [826, 128] width 271 height 14
click at [798, 115] on div "Karaoke Jouer" at bounding box center [826, 101] width 271 height 39
click at [840, 95] on div "Karaoke" at bounding box center [826, 102] width 147 height 16
click at [827, 98] on div "Karaoke" at bounding box center [826, 102] width 147 height 16
click at [917, 108] on button "Jouer" at bounding box center [920, 102] width 40 height 20
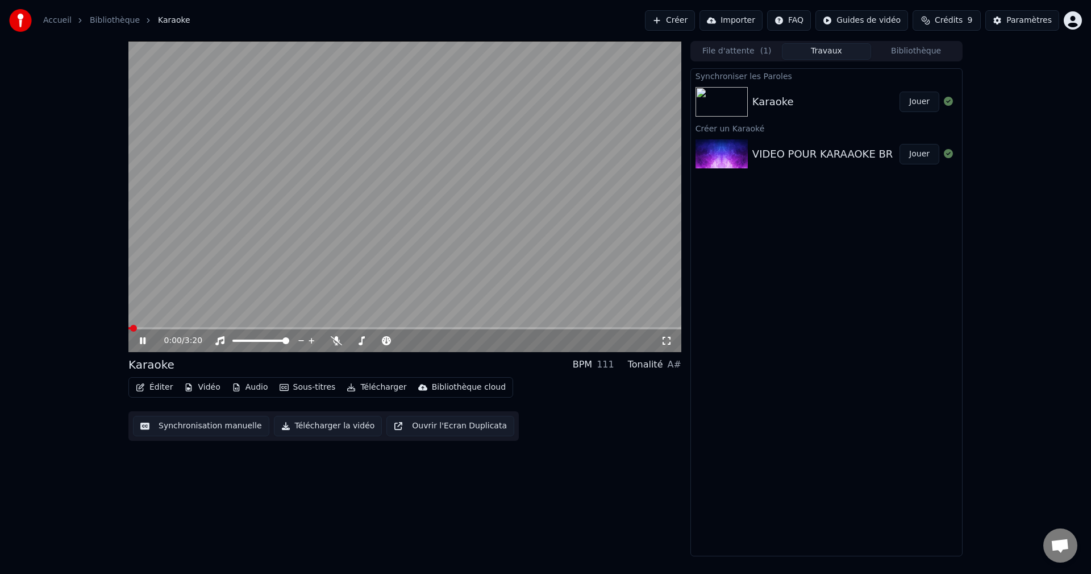
click at [151, 391] on button "Éditer" at bounding box center [154, 387] width 46 height 16
click at [600, 354] on div "0:20 / 3:20 Karaoke BPM 111 Tonalité A# Éditer Vidéo Audio Sous-titres Téléchar…" at bounding box center [404, 298] width 553 height 515
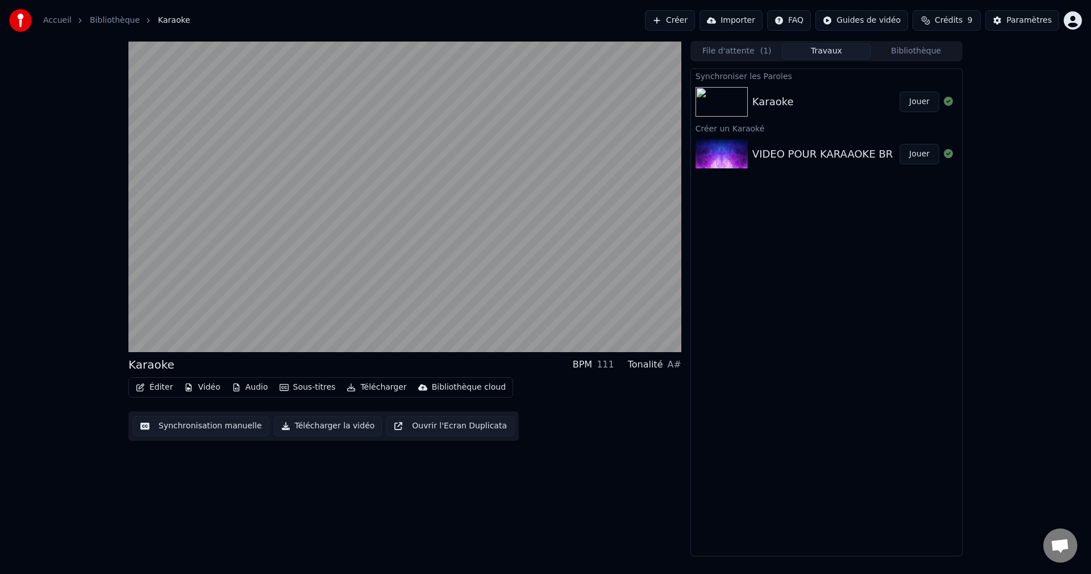
click at [242, 382] on button "Audio" at bounding box center [249, 387] width 45 height 16
click at [220, 426] on button "Synchronisation manuelle" at bounding box center [201, 426] width 136 height 20
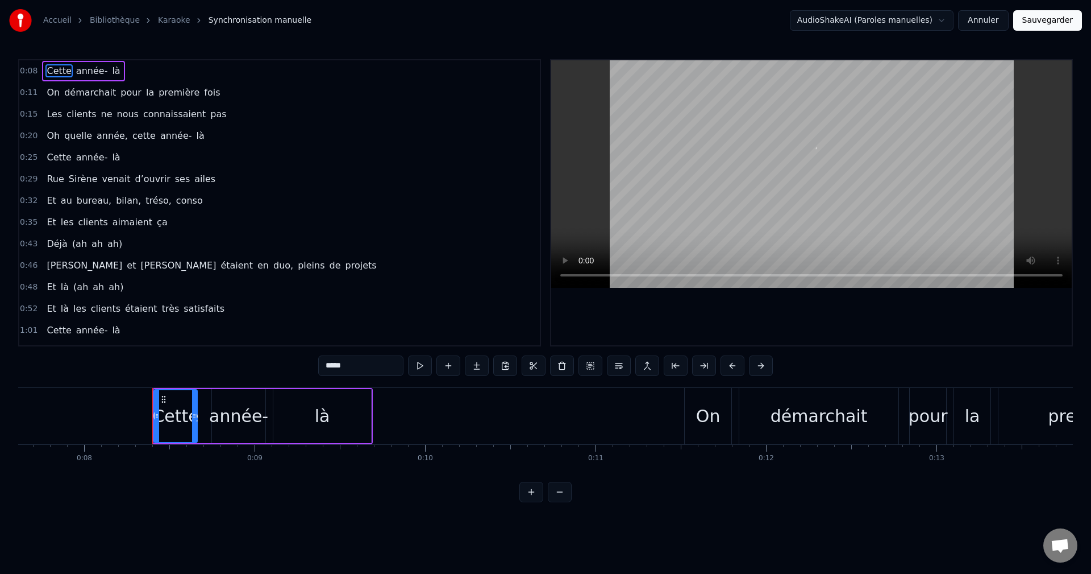
scroll to position [0, 1376]
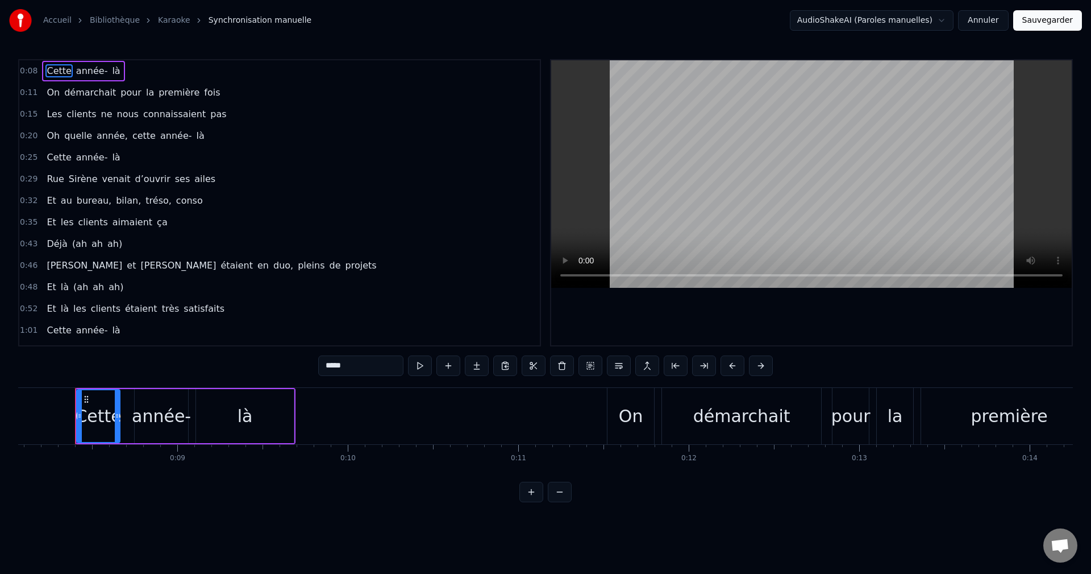
click at [312, 149] on div "0:25 Cette année- là" at bounding box center [279, 158] width 521 height 22
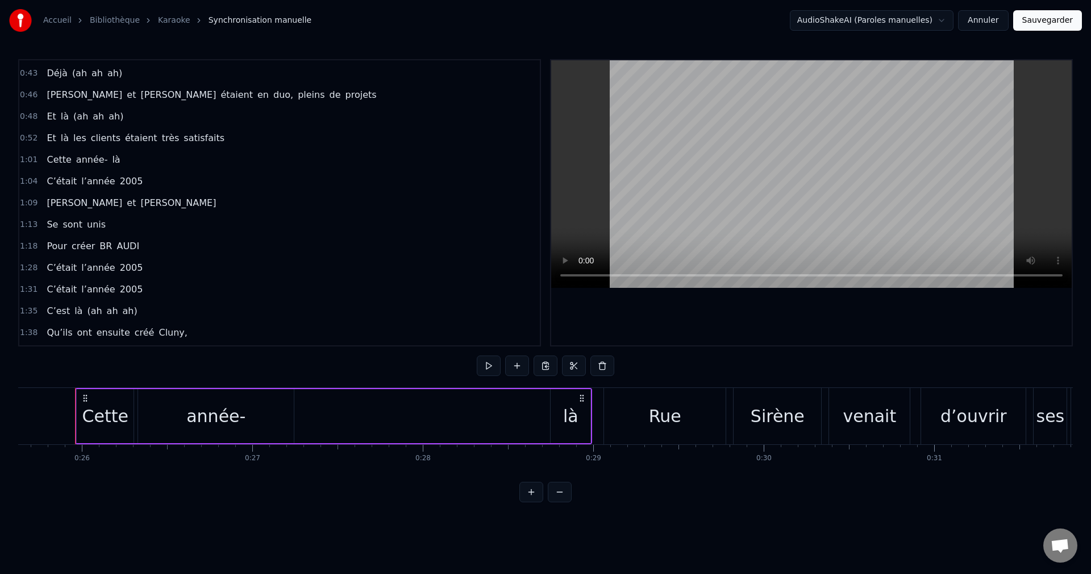
scroll to position [0, 0]
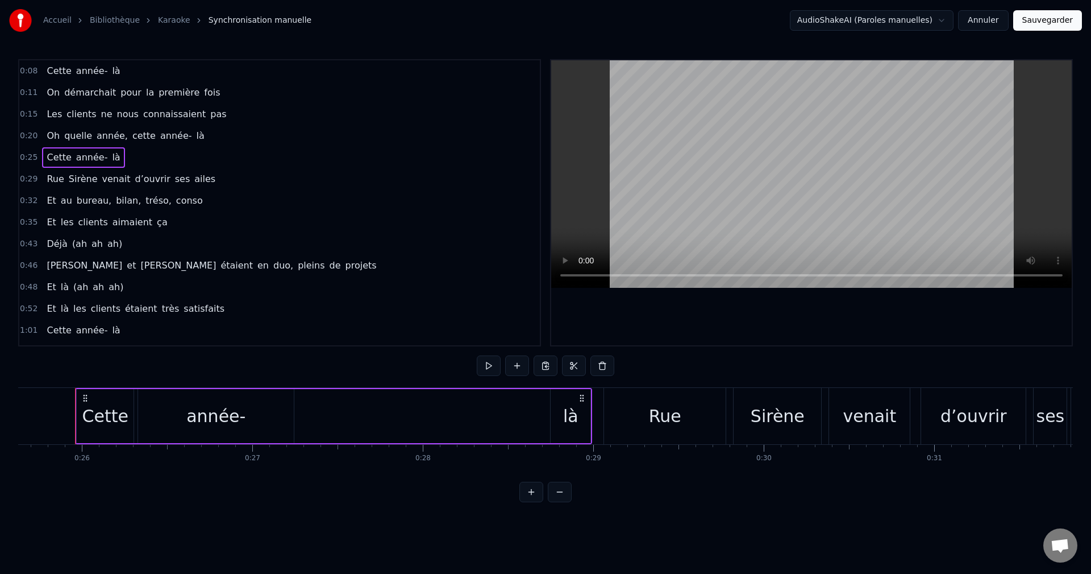
click at [120, 119] on span "nous" at bounding box center [128, 113] width 24 height 13
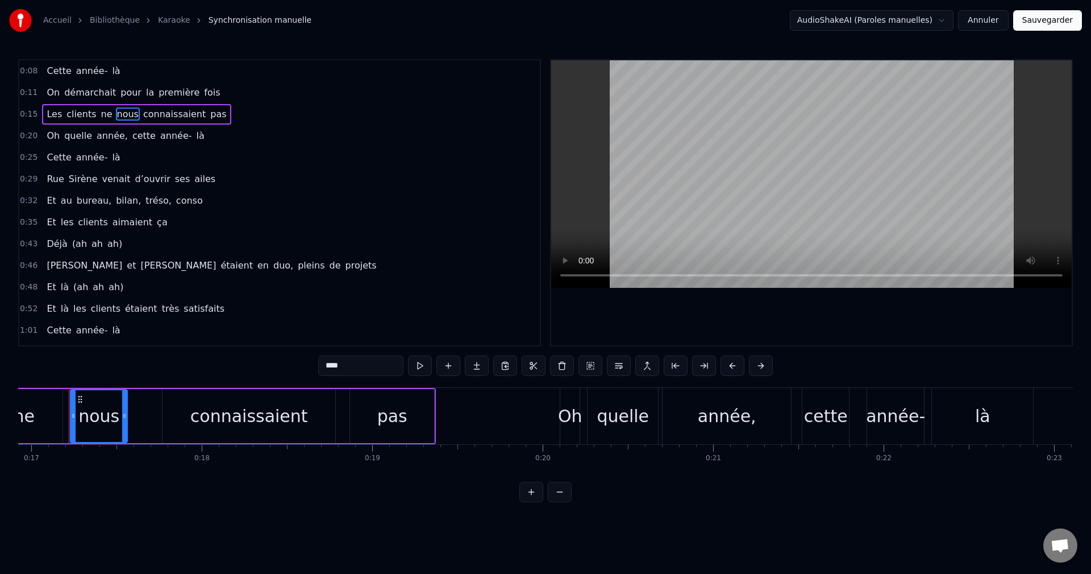
scroll to position [0, 2880]
click at [1043, 30] on button "Sauvegarder" at bounding box center [1048, 20] width 69 height 20
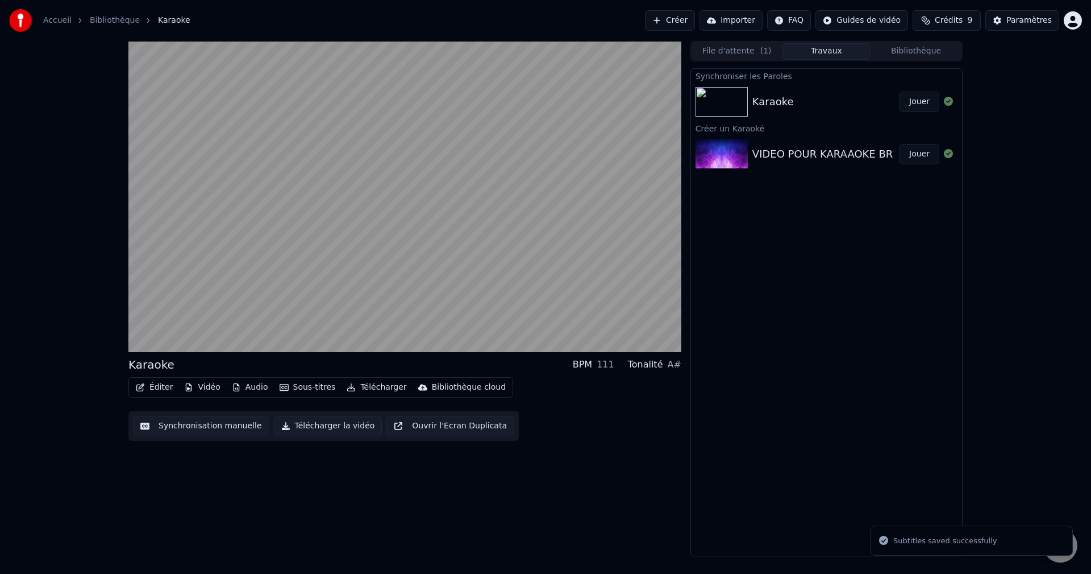
click at [842, 103] on div "Karaoke" at bounding box center [826, 102] width 147 height 16
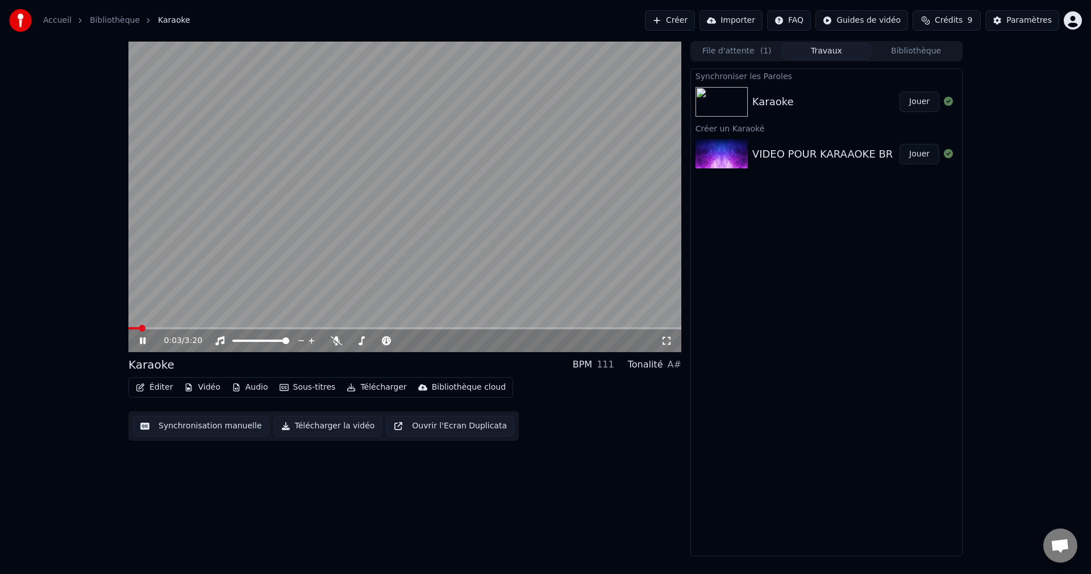
click at [371, 389] on button "Télécharger" at bounding box center [376, 387] width 69 height 16
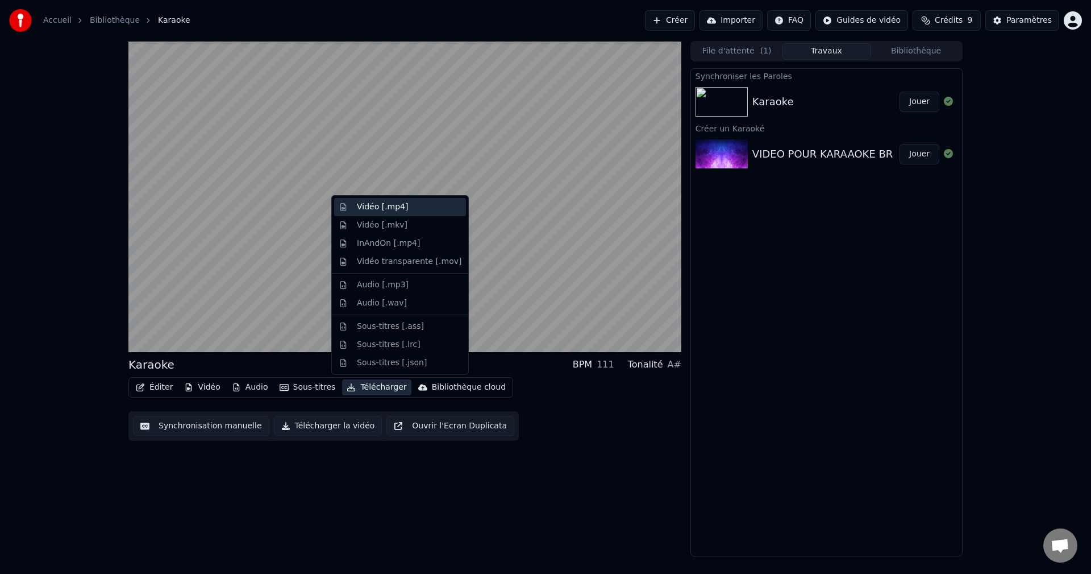
click at [377, 210] on div "Vidéo [.mp4]" at bounding box center [382, 206] width 51 height 11
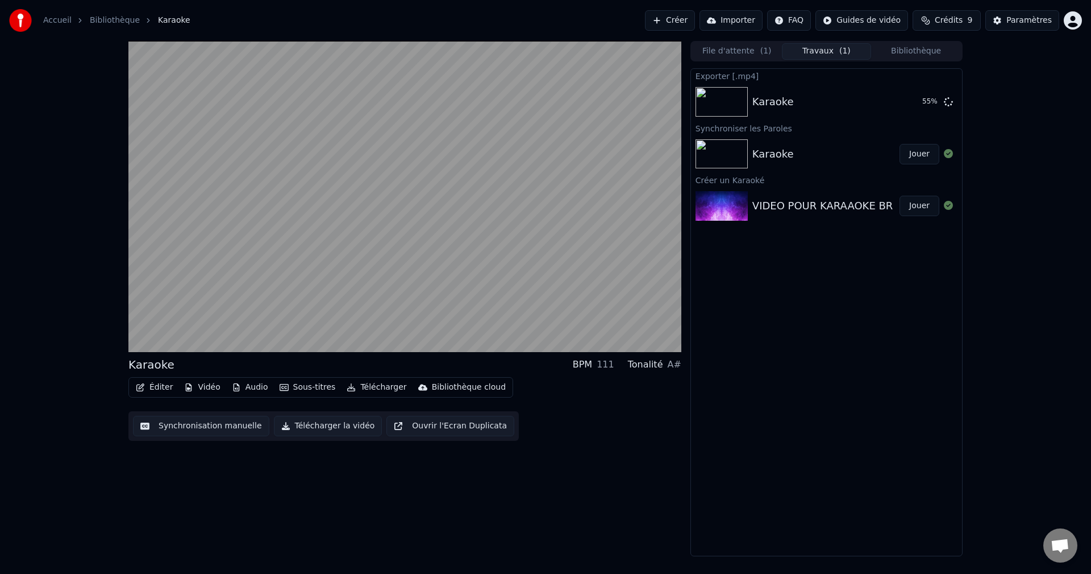
click at [970, 18] on button "Crédits 9" at bounding box center [947, 20] width 68 height 20
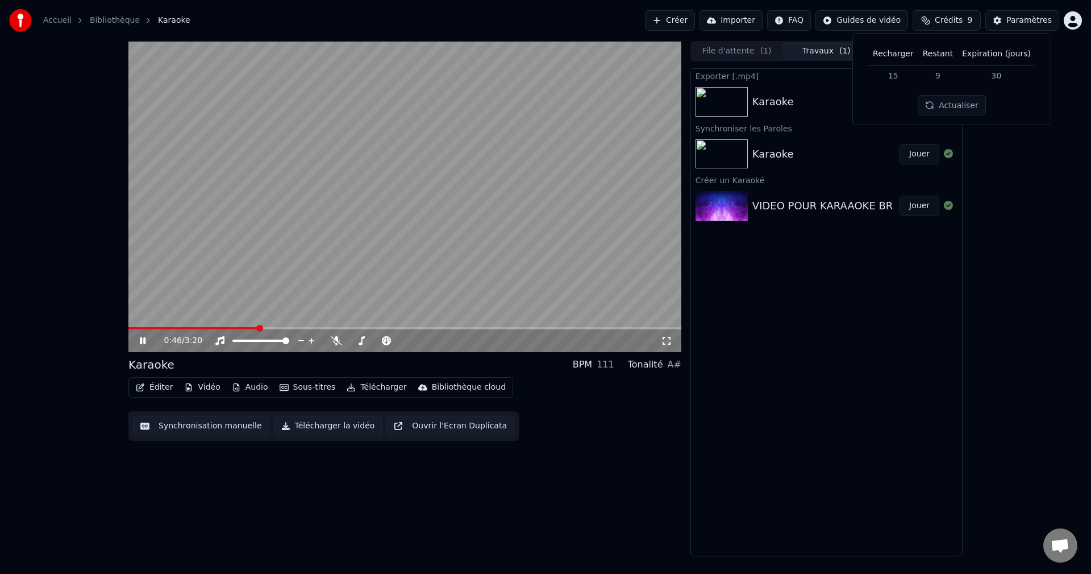
click at [827, 290] on div "Exporter [.mp4] Karaoke 76 % Synchroniser les Paroles Karaoke Jouer Créer un Ka…" at bounding box center [827, 312] width 272 height 488
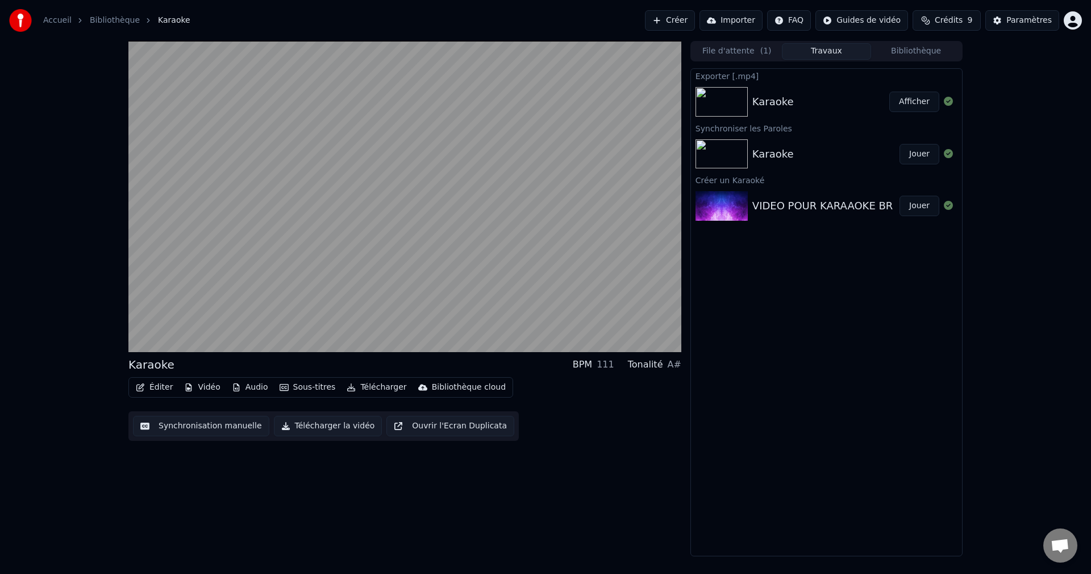
click at [903, 102] on button "Afficher" at bounding box center [915, 102] width 50 height 20
click at [370, 518] on div "Karaoke BPM 111 Tonalité A# Éditer Vidéo Audio Sous-titres Télécharger Biblioth…" at bounding box center [404, 298] width 553 height 515
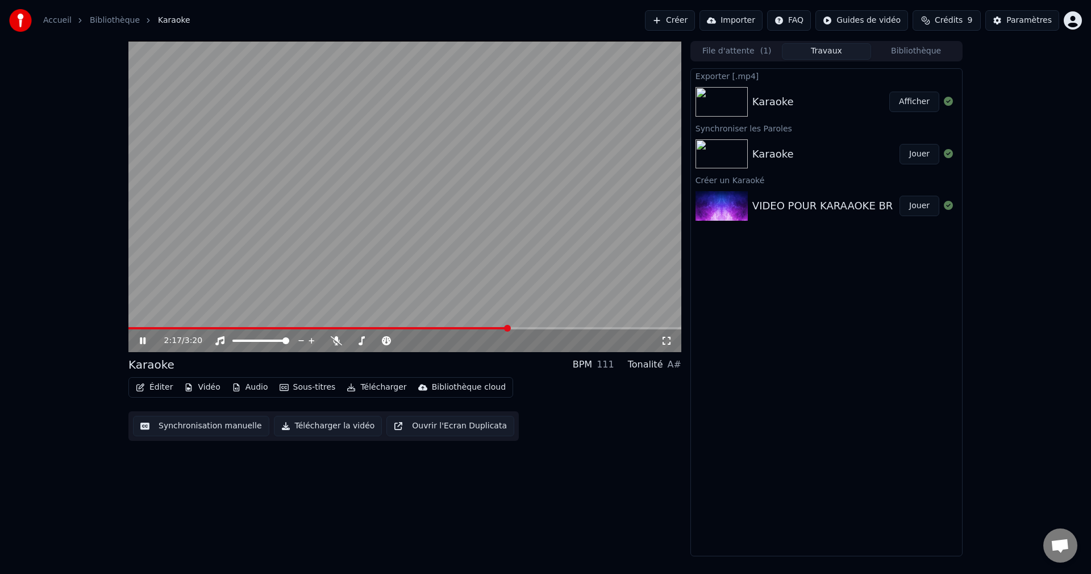
click at [372, 202] on video at bounding box center [404, 196] width 553 height 311
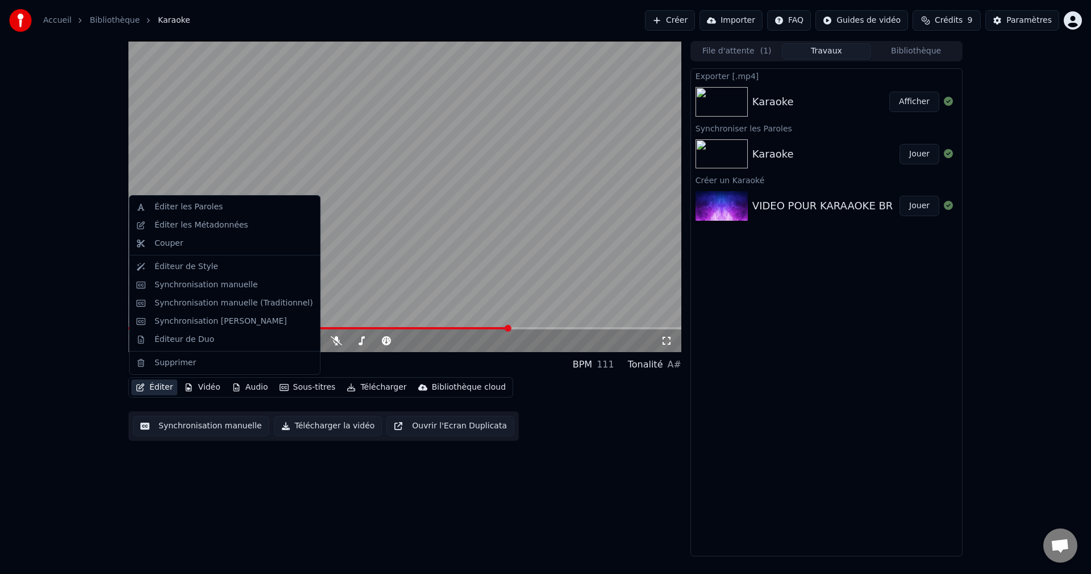
click at [167, 379] on button "Éditer" at bounding box center [154, 387] width 46 height 16
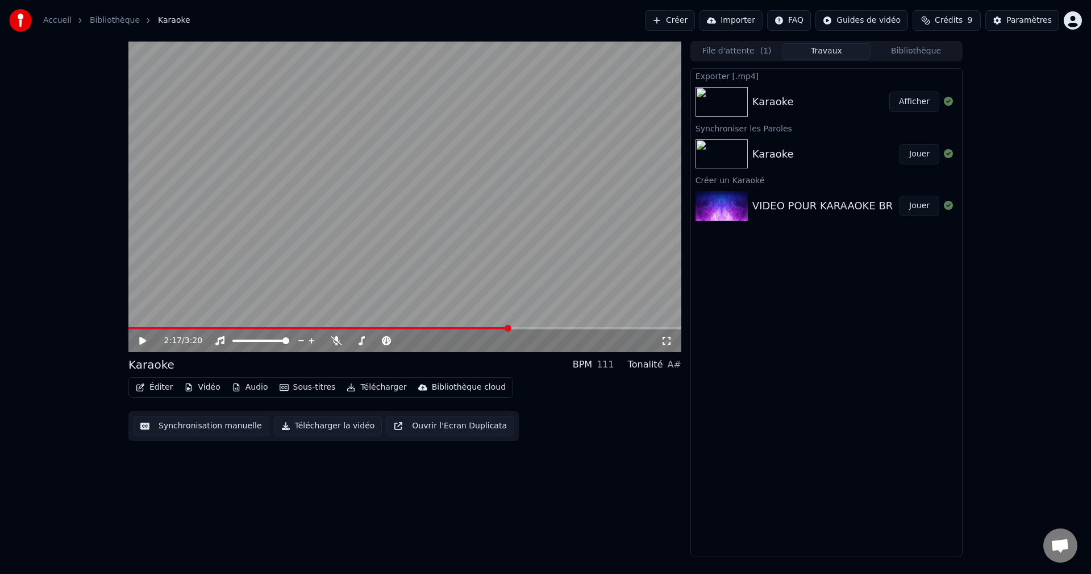
click at [147, 455] on div "2:17 / 3:20 Karaoke BPM 111 Tonalité A# Éditer Vidéo Audio Sous-titres Téléchar…" at bounding box center [404, 298] width 553 height 515
click at [165, 429] on button "Synchronisation manuelle" at bounding box center [201, 426] width 136 height 20
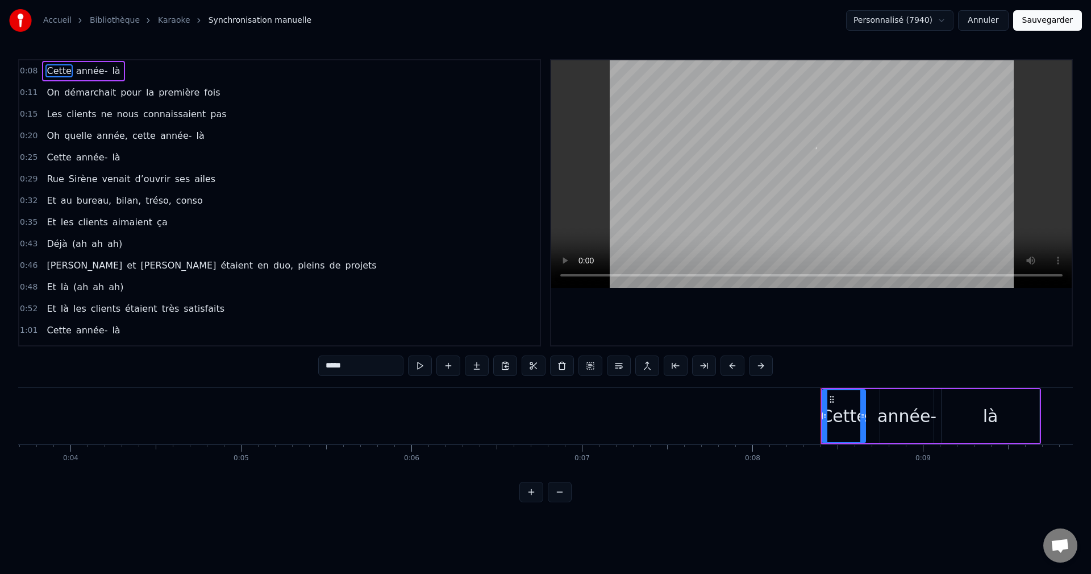
scroll to position [0, 1376]
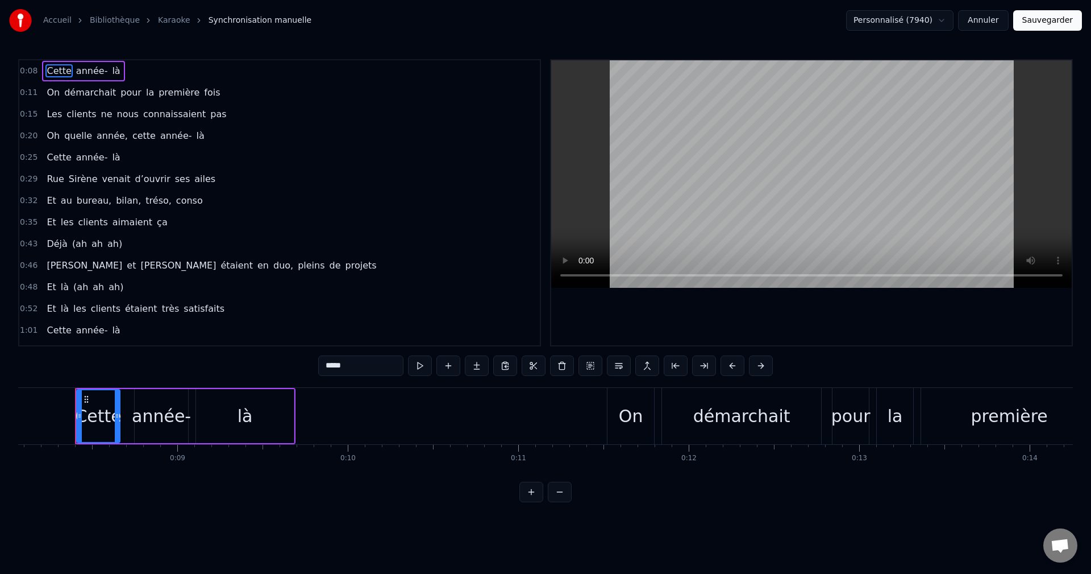
click at [173, 417] on div "année-" at bounding box center [161, 416] width 59 height 26
click at [221, 429] on div "là" at bounding box center [245, 416] width 98 height 54
type input "**"
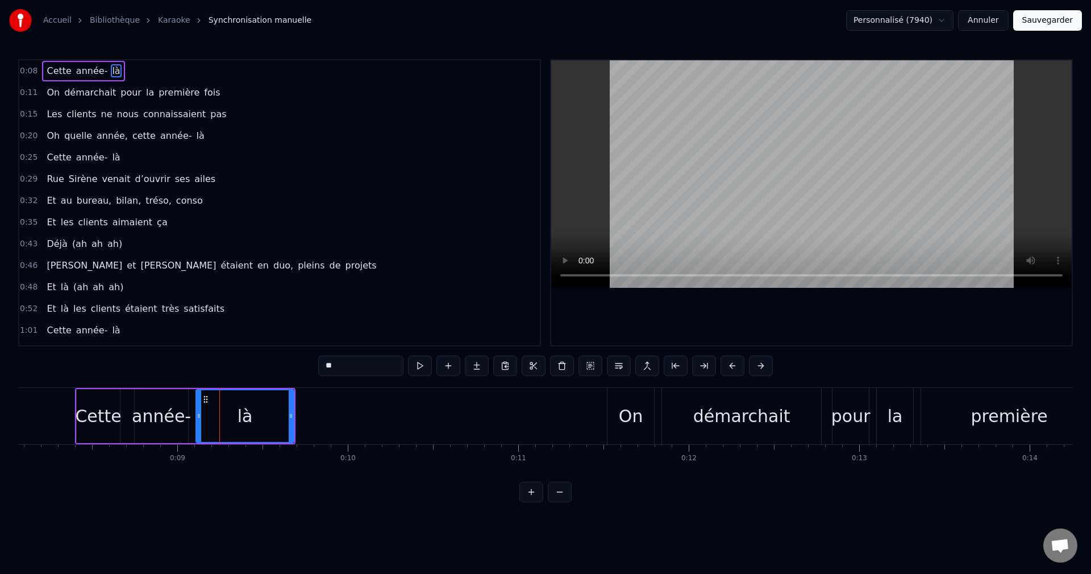
scroll to position [0, 0]
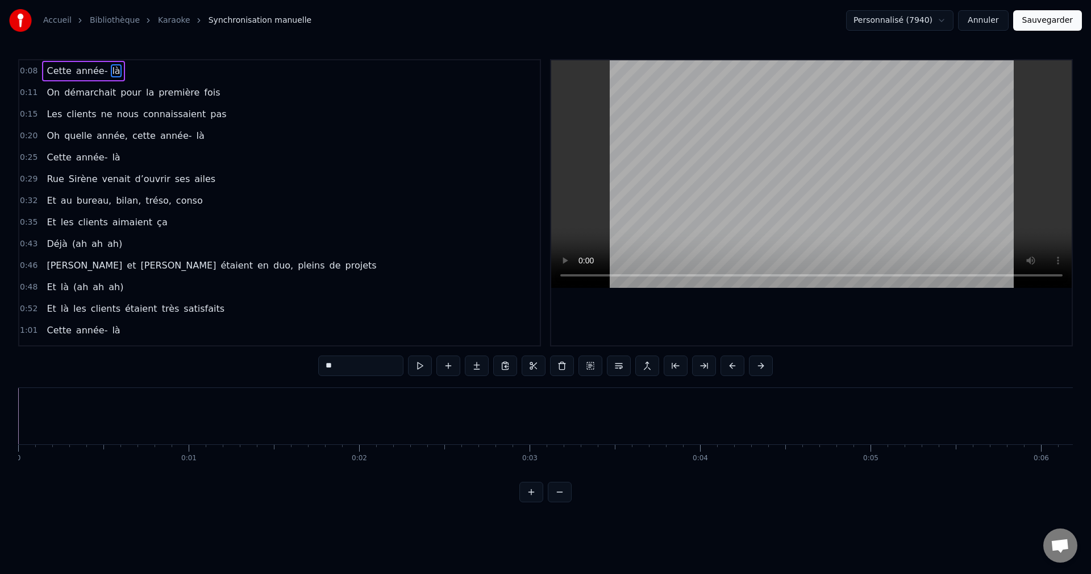
click at [108, 24] on link "Bibliothèque" at bounding box center [115, 20] width 50 height 11
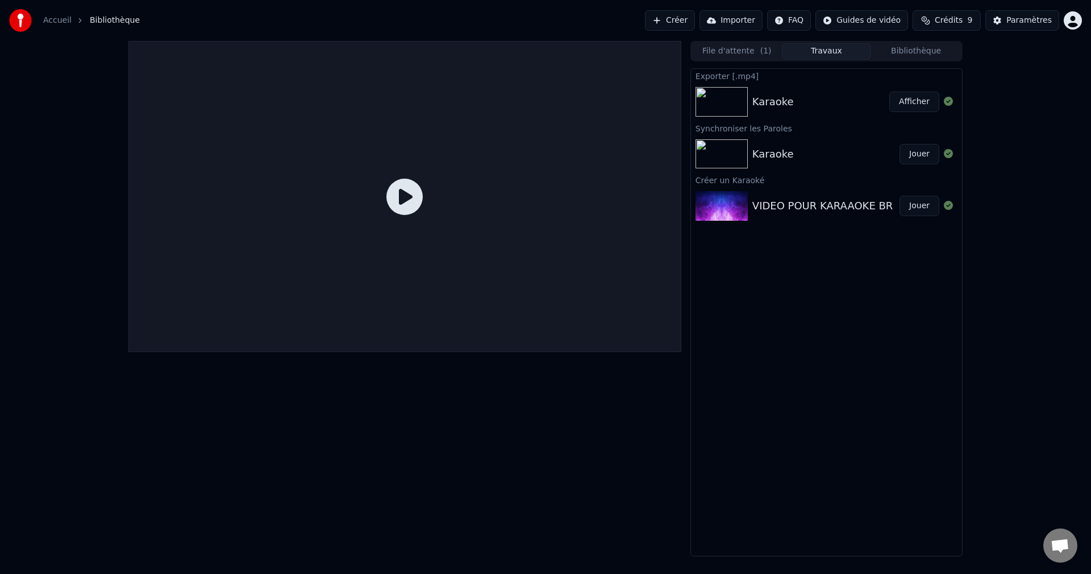
click at [827, 157] on div "Karaoke" at bounding box center [826, 154] width 147 height 16
click at [827, 163] on div "Karaoke Jouer" at bounding box center [826, 154] width 271 height 39
click at [808, 334] on div "Exporter [.mp4] Karaoke Afficher Synchroniser les Paroles Karaoke Jouer Créer u…" at bounding box center [827, 312] width 272 height 488
drag, startPoint x: 183, startPoint y: 451, endPoint x: 294, endPoint y: 527, distance: 134.2
click at [183, 451] on div at bounding box center [404, 298] width 553 height 515
